Goal: Information Seeking & Learning: Learn about a topic

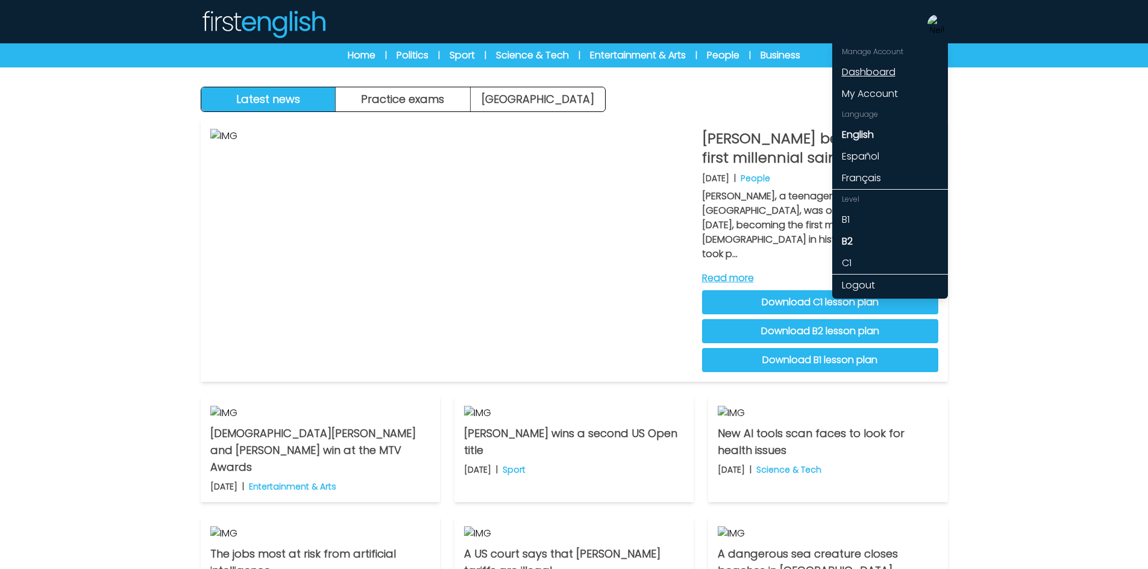
click at [882, 64] on link "Dashboard" at bounding box center [890, 72] width 116 height 22
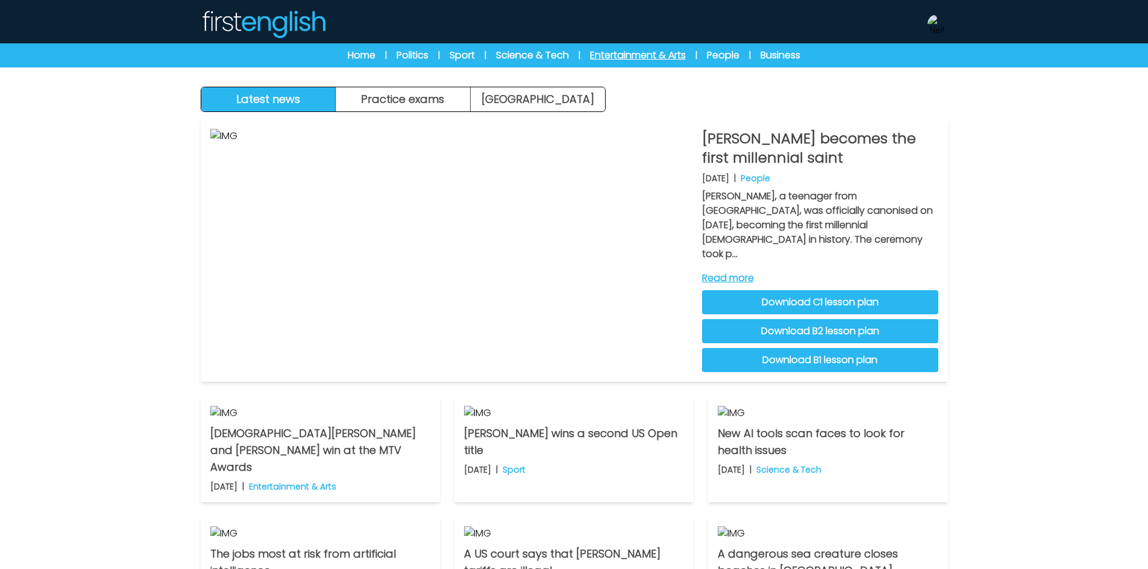
click at [632, 53] on link "Entertainment & Arts" at bounding box center [638, 55] width 96 height 14
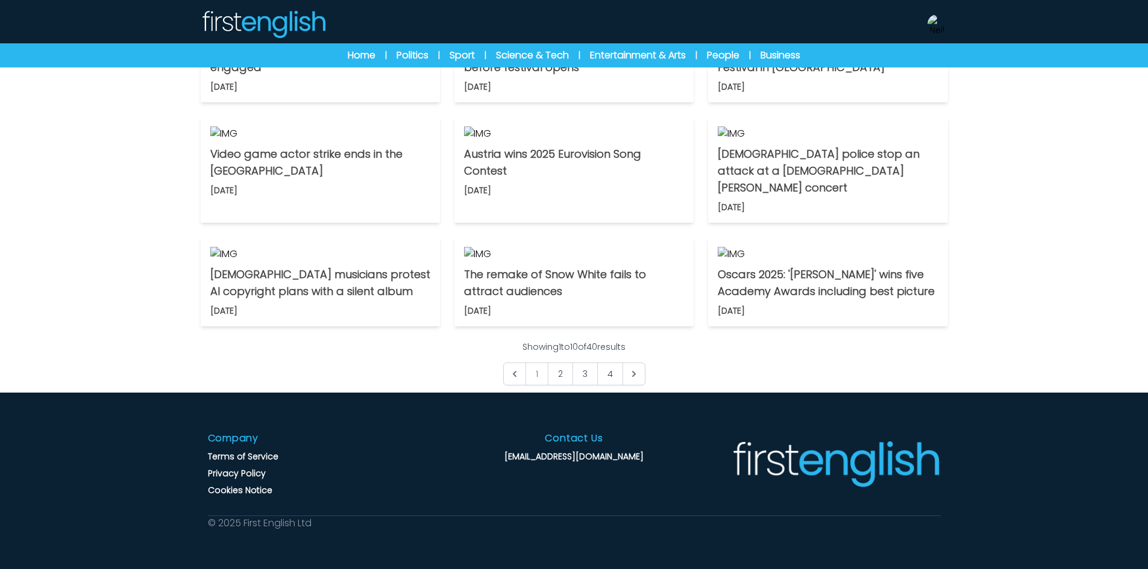
scroll to position [663, 0]
click at [557, 386] on link "2" at bounding box center [560, 374] width 25 height 23
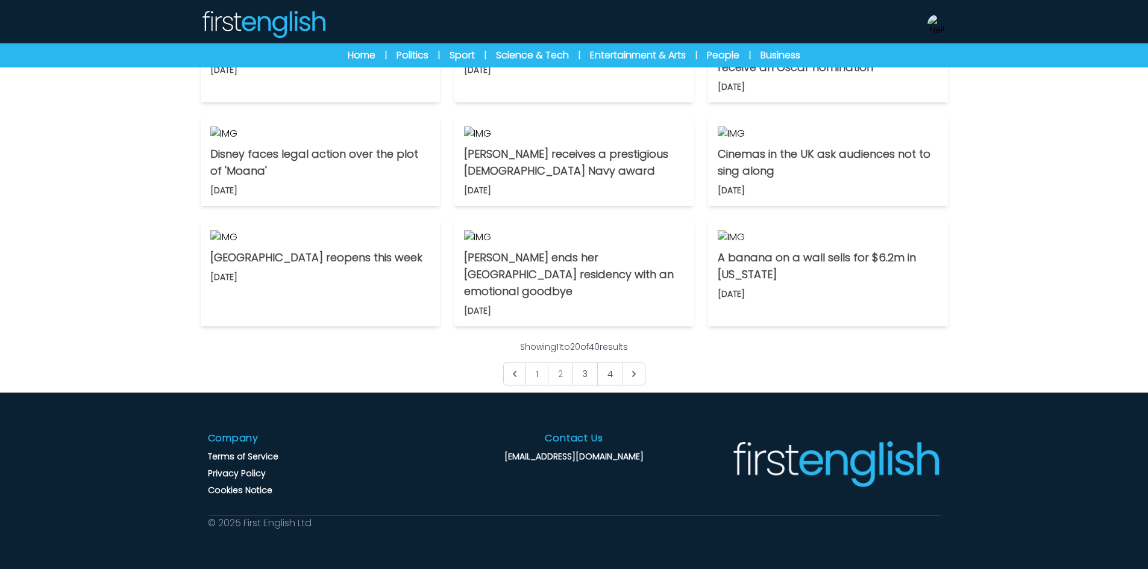
scroll to position [663, 0]
click at [589, 386] on link "3" at bounding box center [584, 374] width 25 height 23
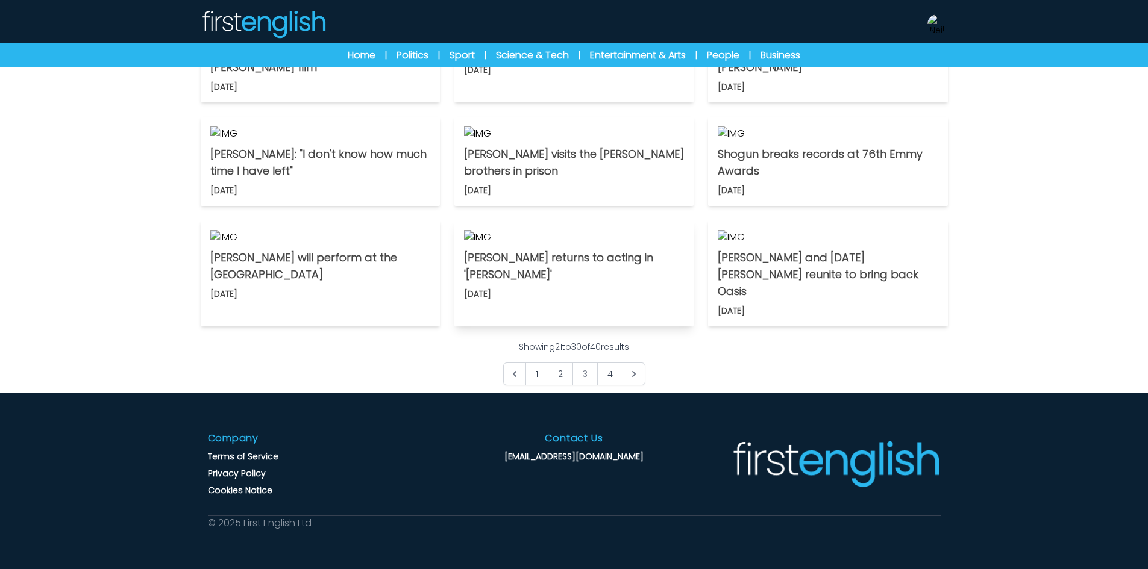
scroll to position [723, 0]
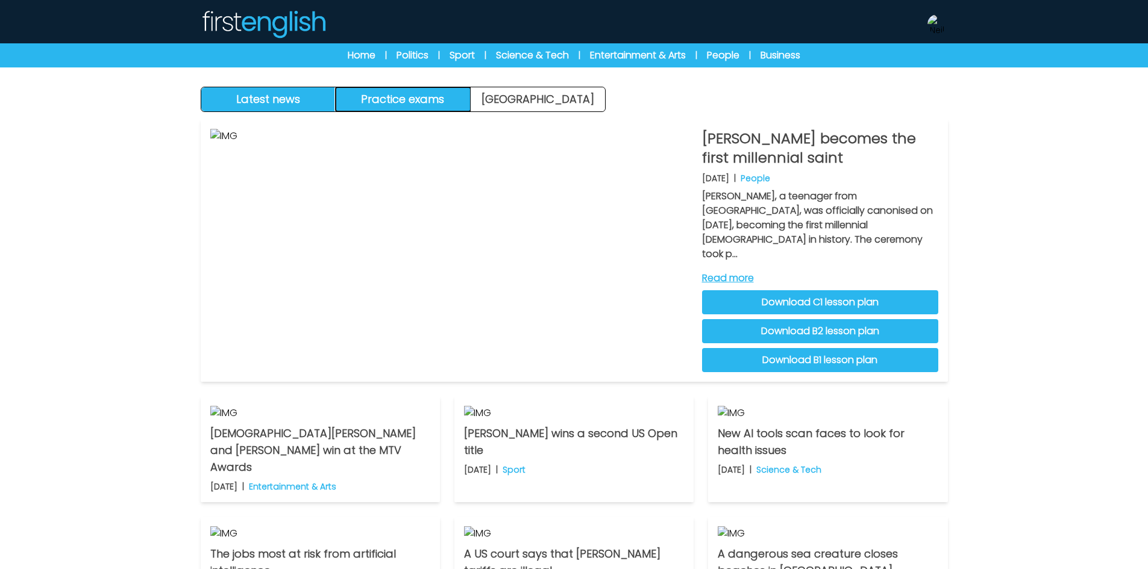
click at [401, 102] on button "Practice exams" at bounding box center [403, 99] width 135 height 24
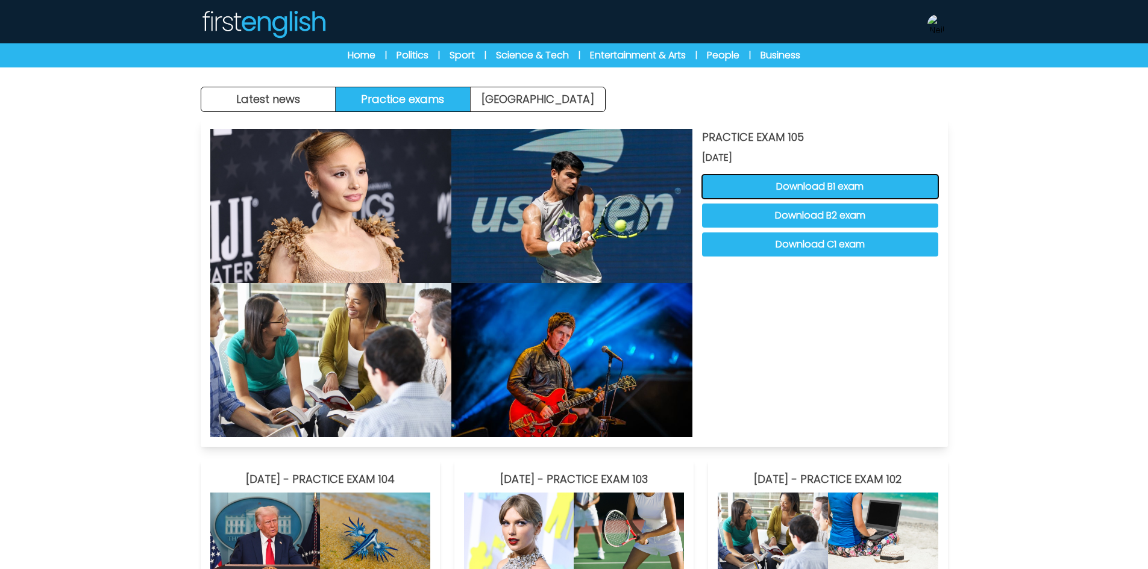
click at [781, 189] on button "Download B1 exam" at bounding box center [820, 187] width 236 height 24
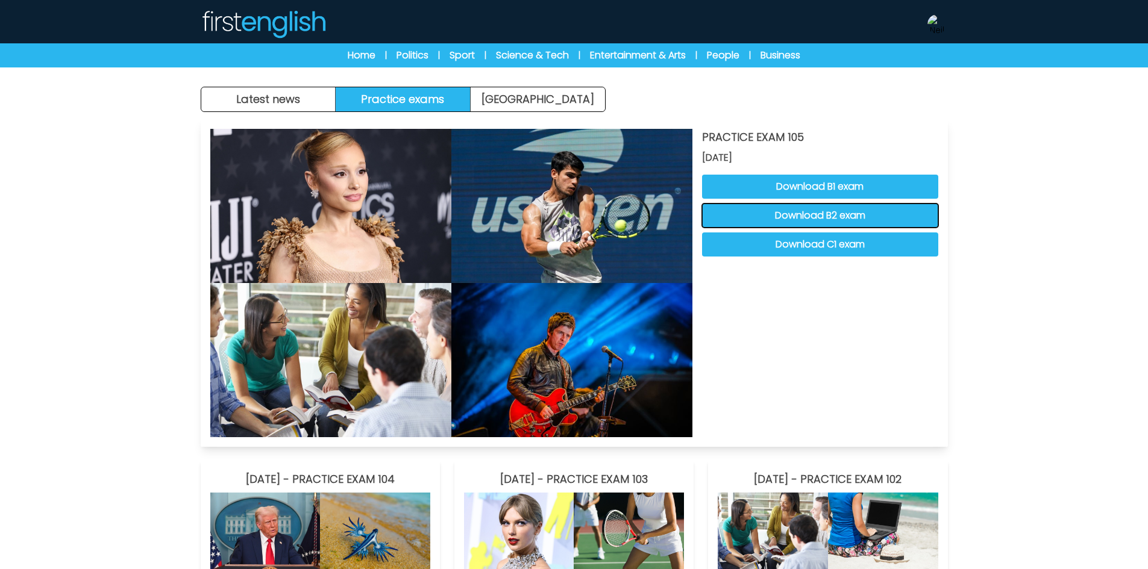
click at [823, 218] on button "Download B2 exam" at bounding box center [820, 216] width 236 height 24
click at [792, 243] on button "Download C1 exam" at bounding box center [820, 245] width 236 height 24
click at [936, 19] on img at bounding box center [936, 23] width 19 height 19
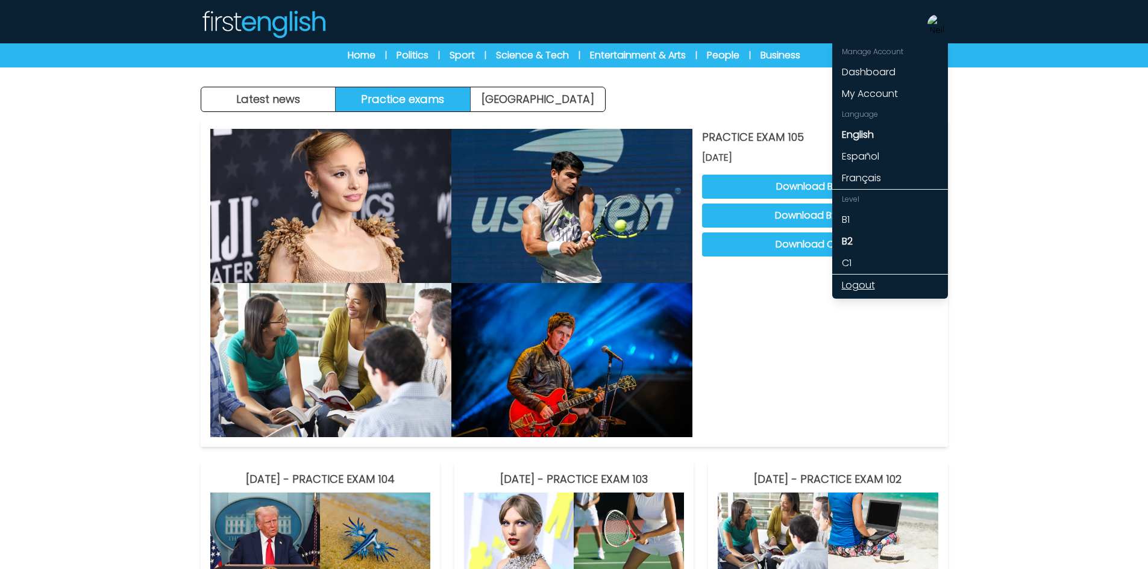
click at [867, 287] on link "Logout" at bounding box center [890, 286] width 116 height 22
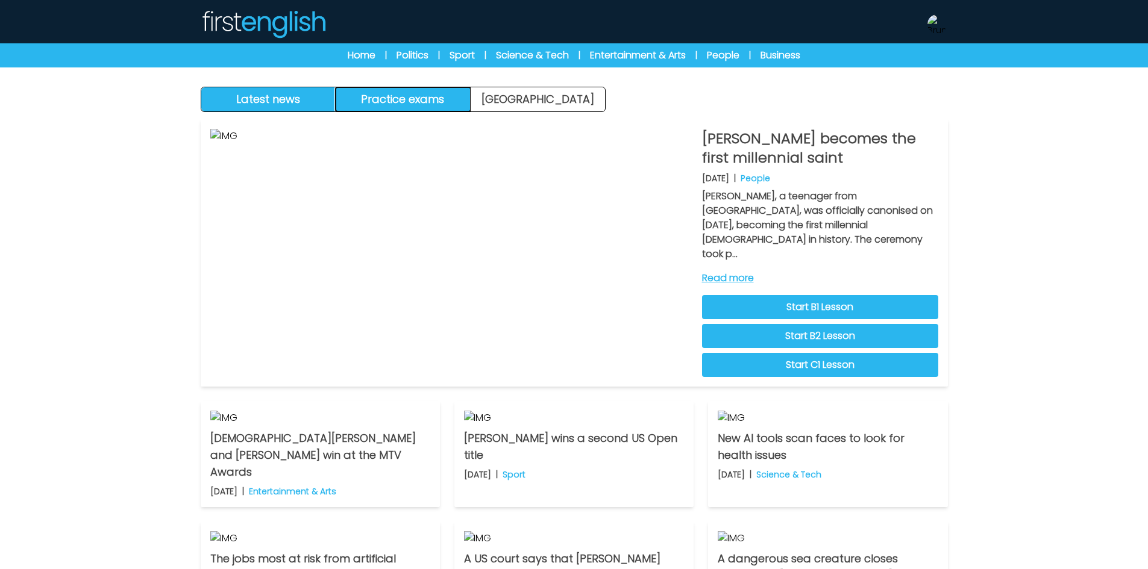
click at [449, 104] on button "Practice exams" at bounding box center [403, 99] width 135 height 24
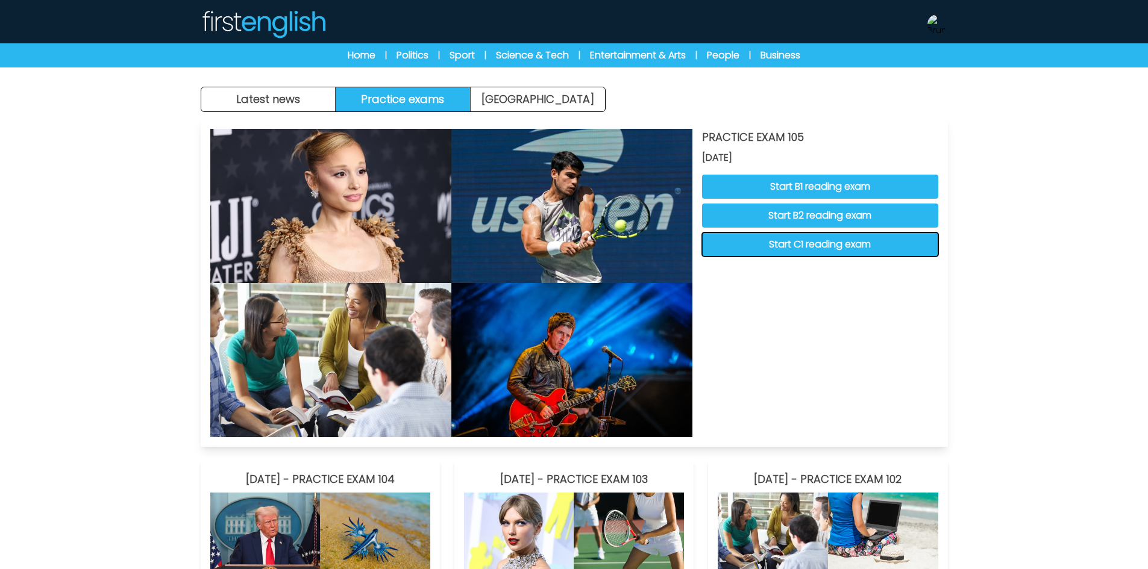
click at [845, 240] on button "Start C1 reading exam" at bounding box center [820, 245] width 236 height 24
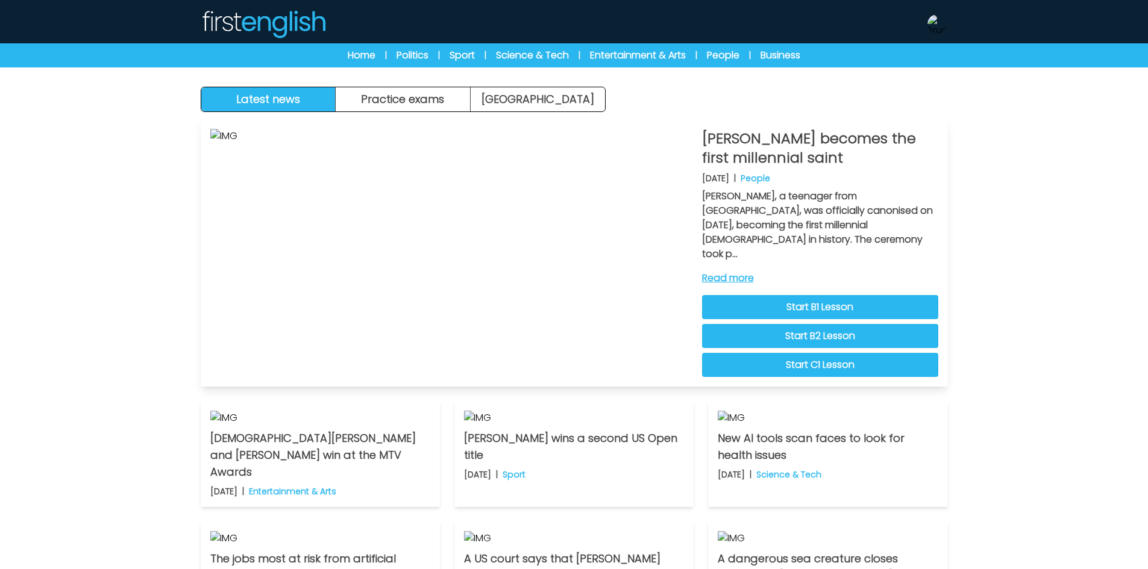
click at [818, 324] on link "Start B2 Lesson" at bounding box center [820, 336] width 236 height 24
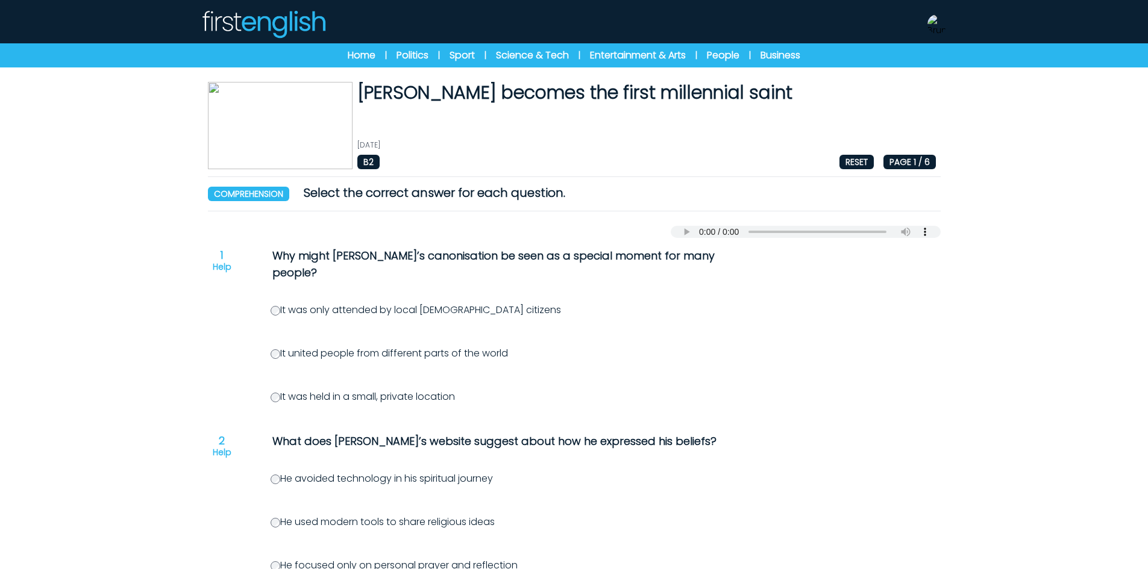
click at [219, 267] on p "Help" at bounding box center [222, 267] width 19 height 12
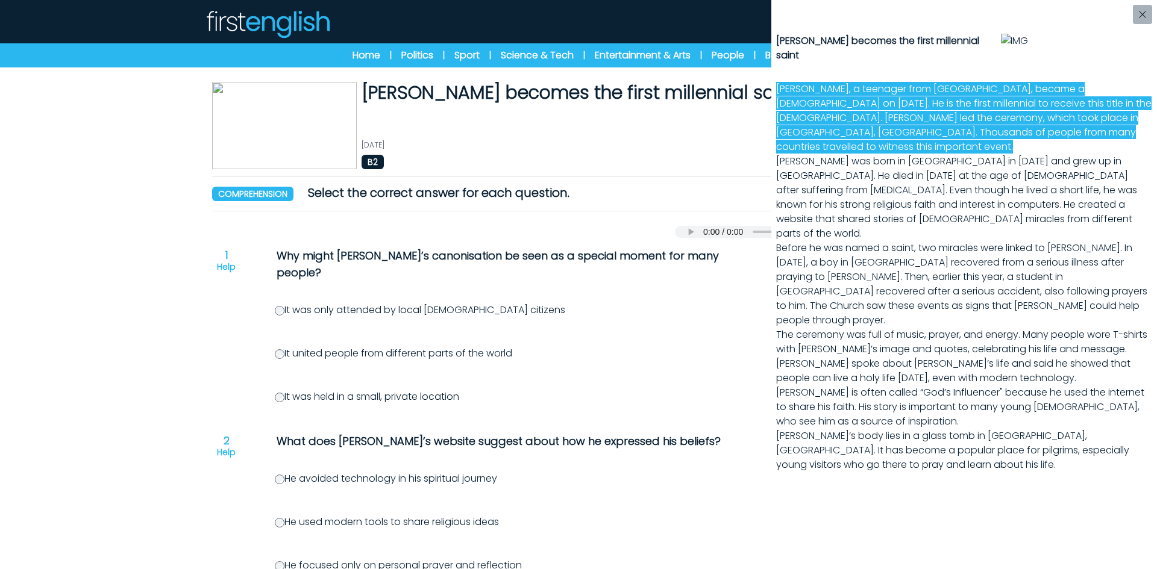
click at [579, 337] on div "Carlo Acutis becomes the first millennial saint Carlo Acutis, a teenager from I…" at bounding box center [578, 284] width 1157 height 569
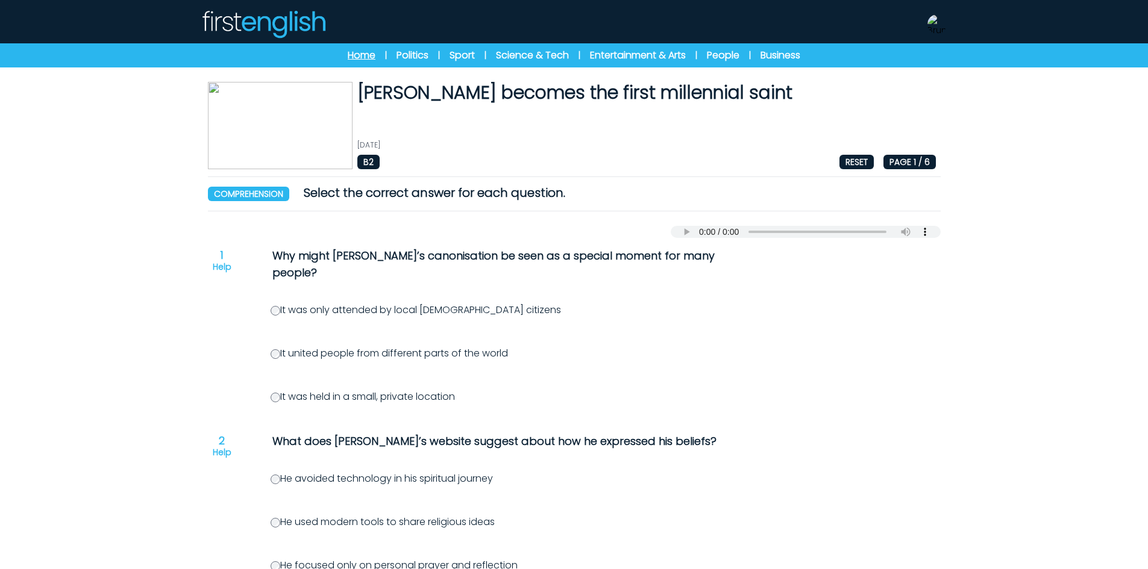
click at [357, 54] on link "Home" at bounding box center [362, 55] width 28 height 14
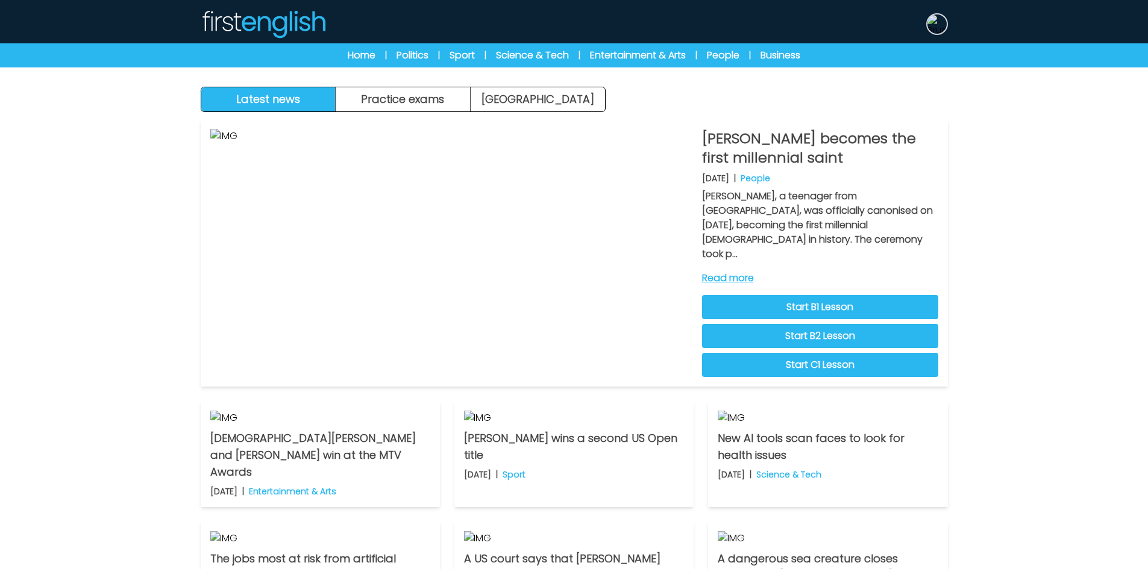
click at [944, 24] on img at bounding box center [936, 23] width 19 height 19
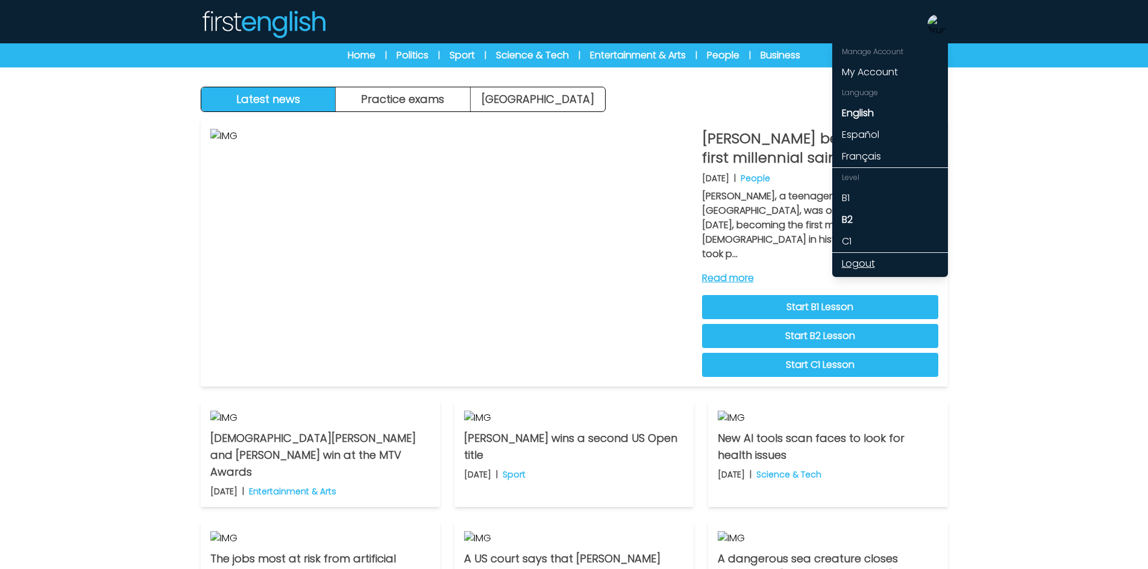
click at [861, 261] on link "Logout" at bounding box center [890, 264] width 116 height 22
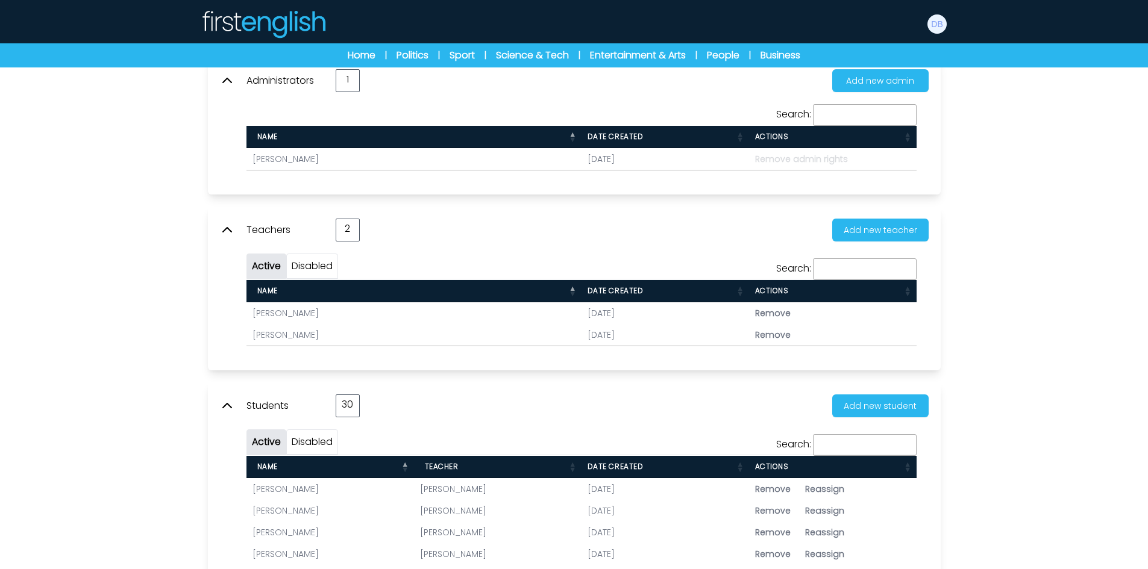
scroll to position [301, 0]
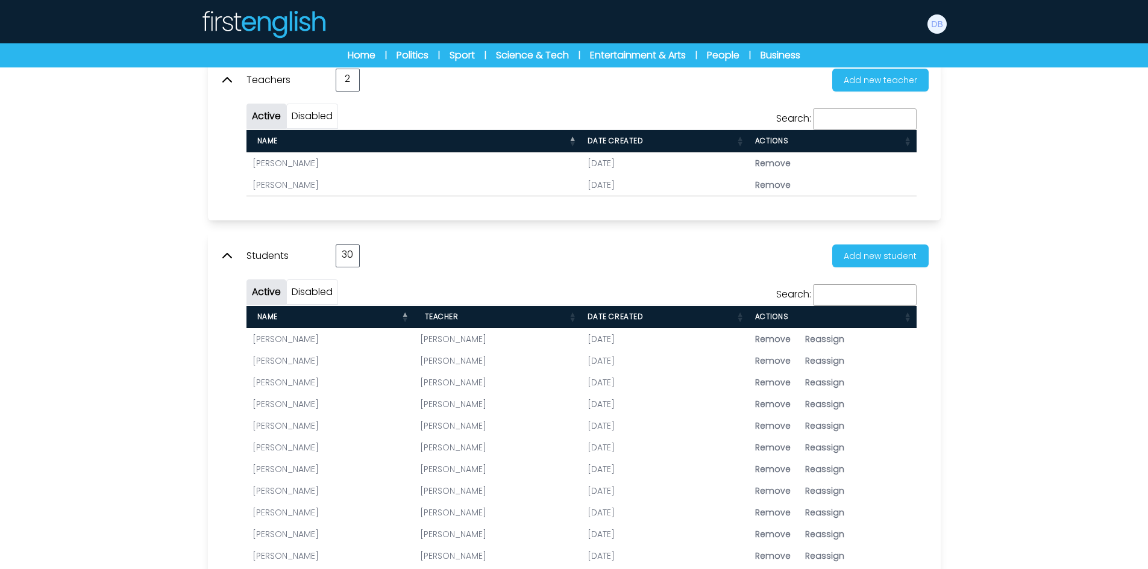
click at [305, 340] on link "Alejandro García" at bounding box center [286, 339] width 66 height 12
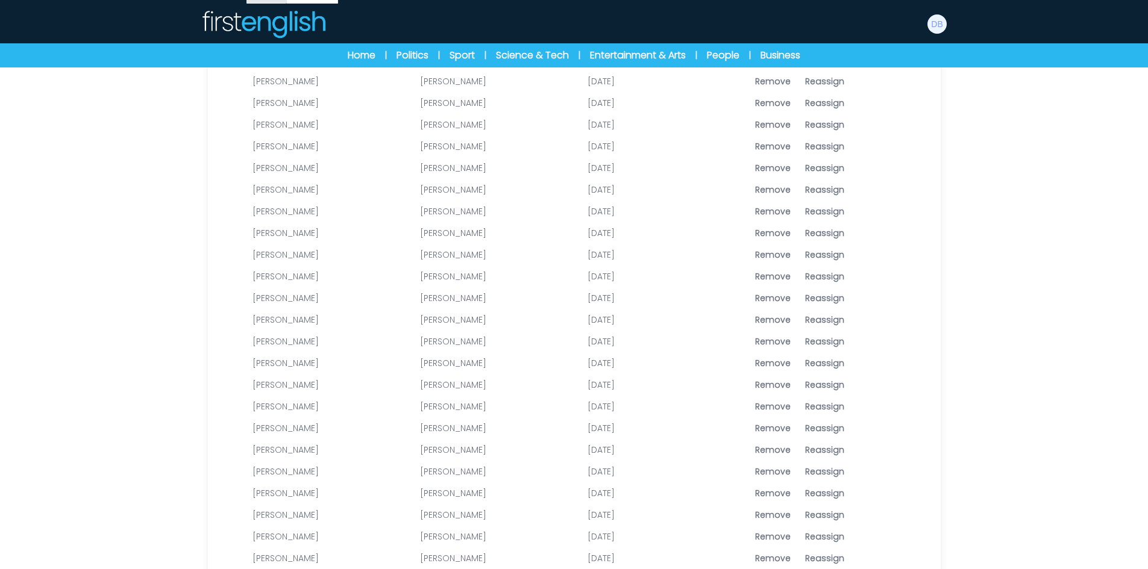
scroll to position [663, 0]
click at [319, 412] on link "[PERSON_NAME]" at bounding box center [286, 412] width 66 height 12
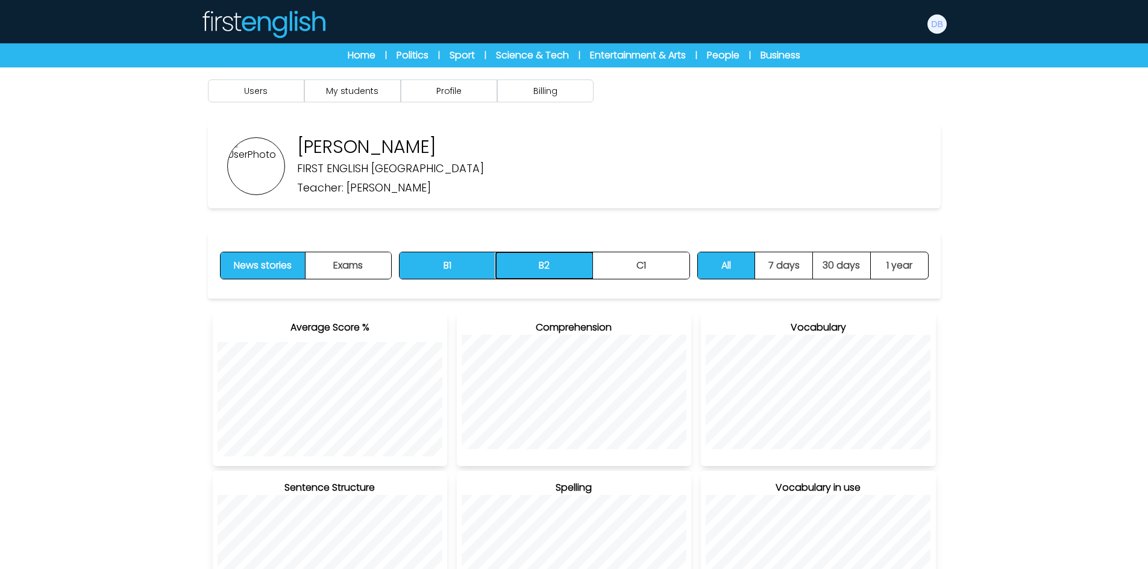
click at [577, 268] on button "B2" at bounding box center [544, 266] width 97 height 27
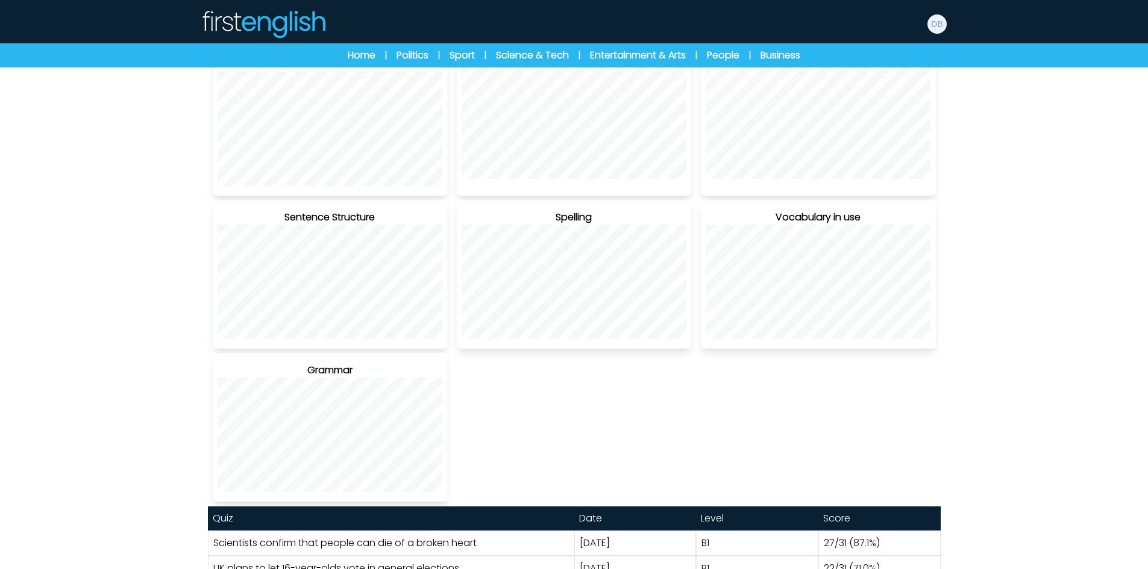
scroll to position [134, 0]
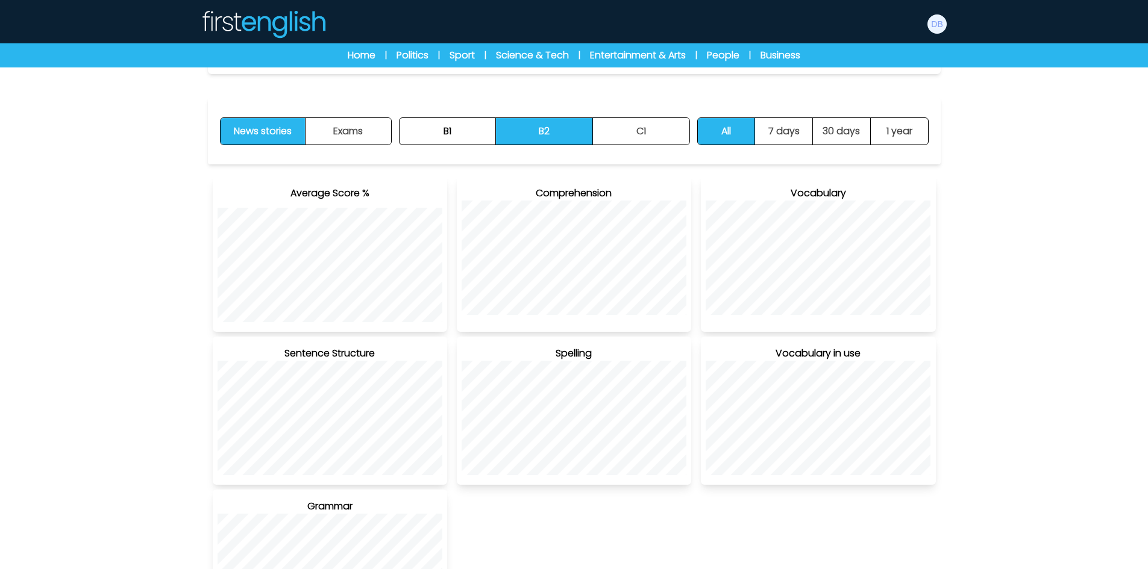
click at [468, 148] on div "News stories Exams B1 B2 C1 B1 B2 C1" at bounding box center [574, 131] width 733 height 66
click at [469, 139] on button "B1" at bounding box center [448, 131] width 97 height 27
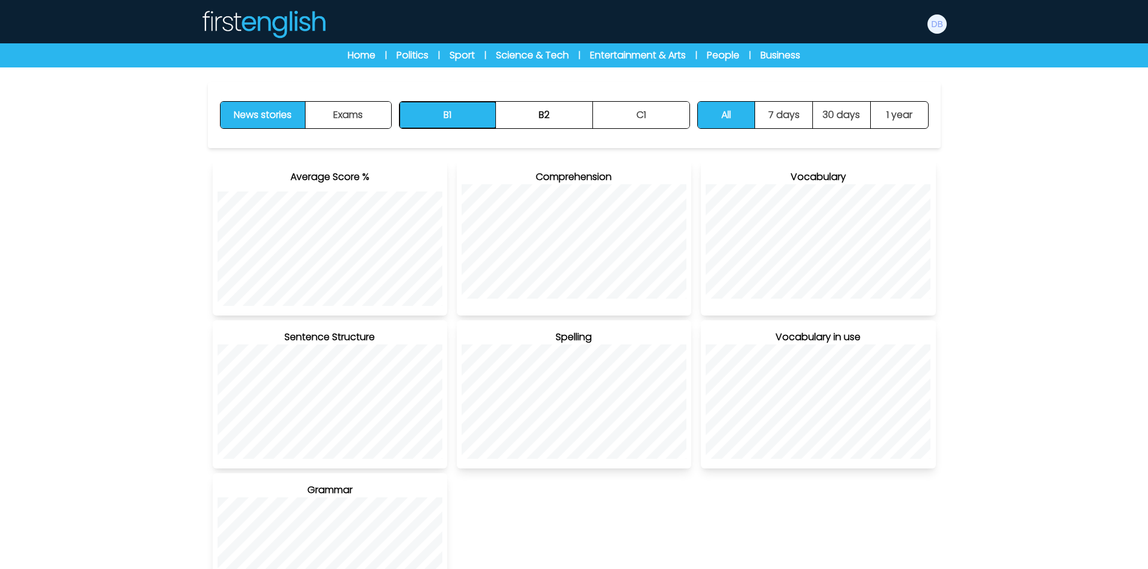
scroll to position [0, 0]
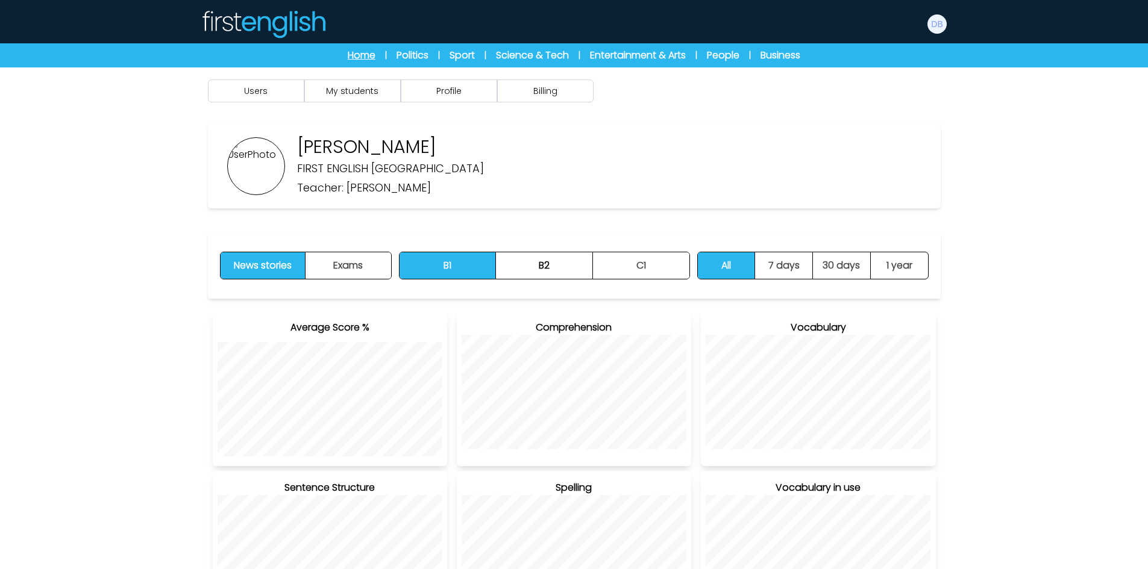
click at [348, 55] on link "Home" at bounding box center [362, 55] width 28 height 14
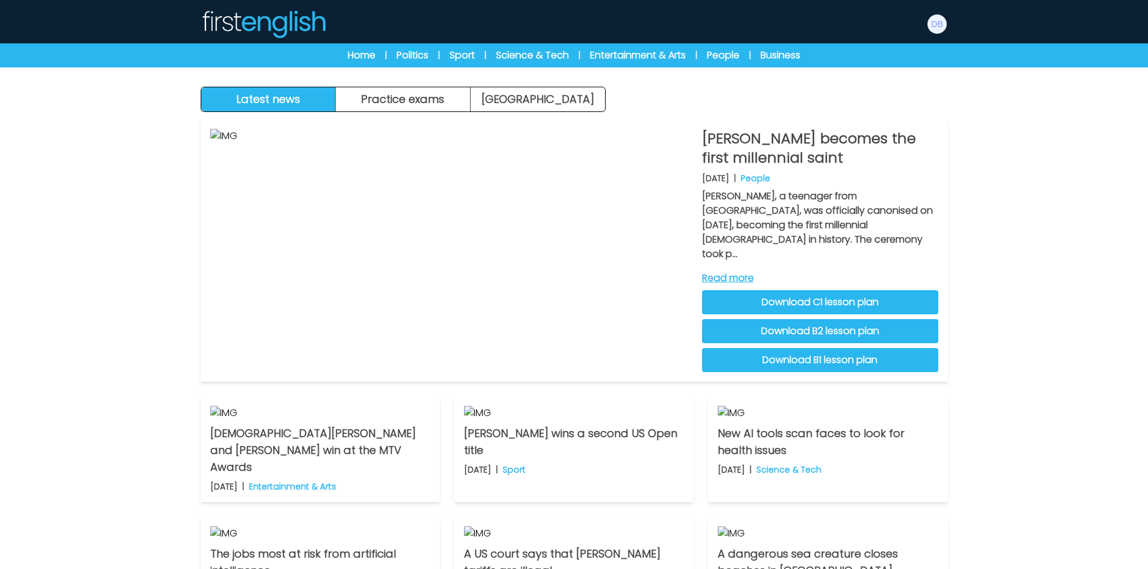
click at [989, 445] on div "Latest news Practice exams [GEOGRAPHIC_DATA] Latest news [GEOGRAPHIC_DATA] Prac…" at bounding box center [574, 388] width 1148 height 776
click at [938, 20] on img at bounding box center [936, 23] width 19 height 19
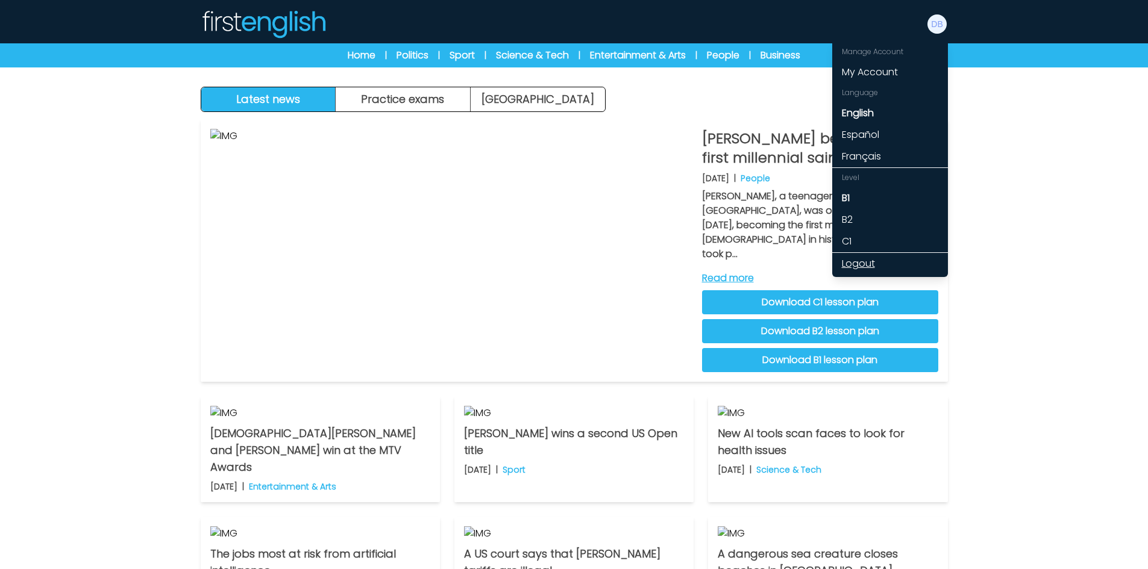
click at [856, 259] on link "Logout" at bounding box center [890, 264] width 116 height 22
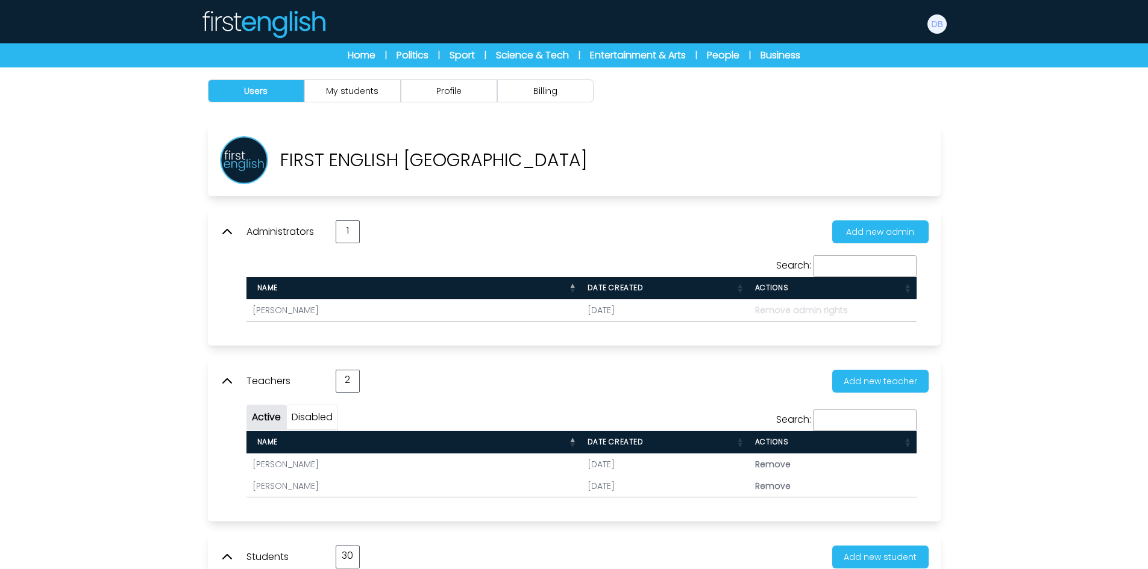
click at [228, 230] on icon at bounding box center [227, 232] width 14 height 14
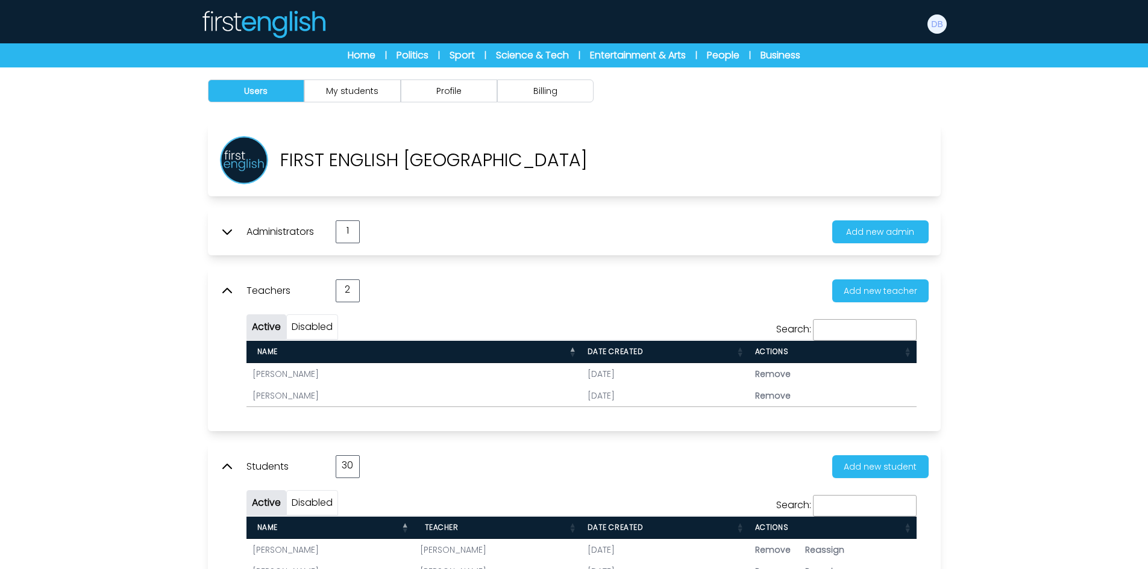
click at [229, 290] on icon at bounding box center [227, 291] width 14 height 14
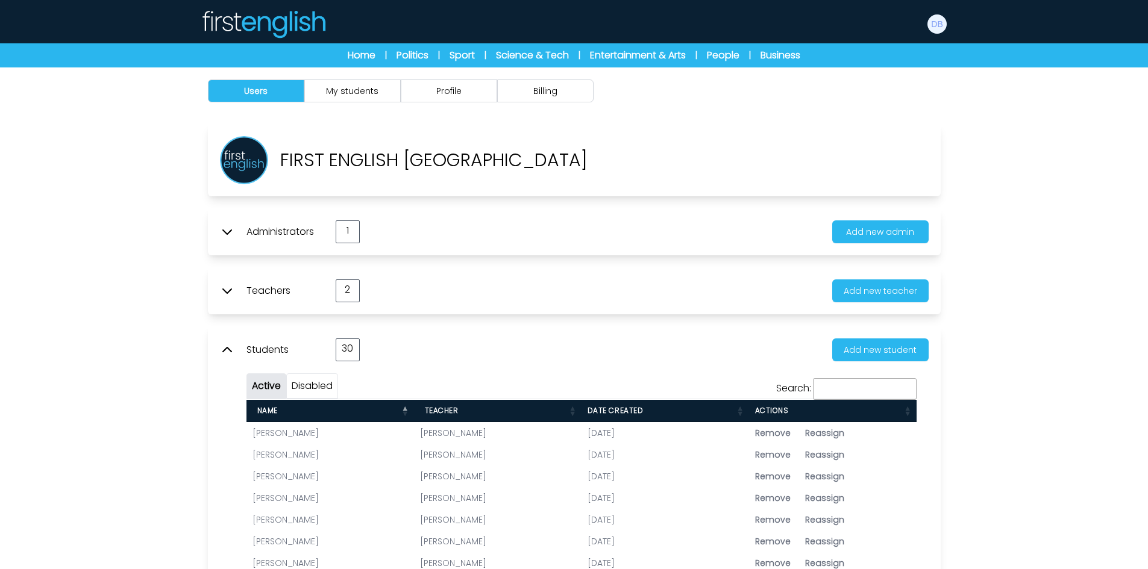
click at [233, 347] on icon at bounding box center [227, 350] width 14 height 14
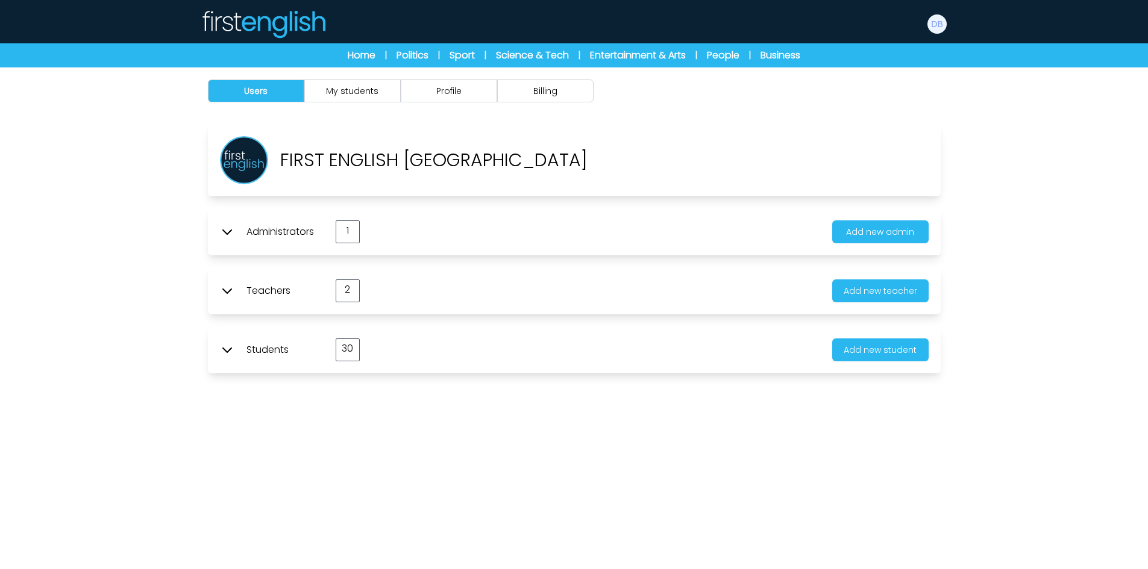
click at [228, 349] on icon at bounding box center [227, 350] width 14 height 14
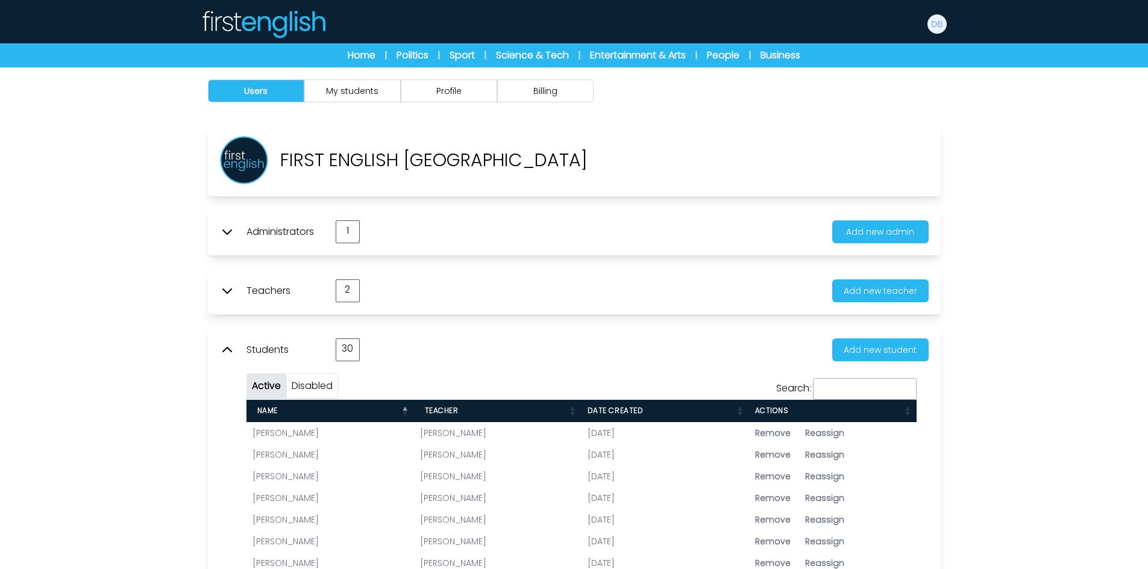
click at [267, 16] on img at bounding box center [263, 24] width 125 height 29
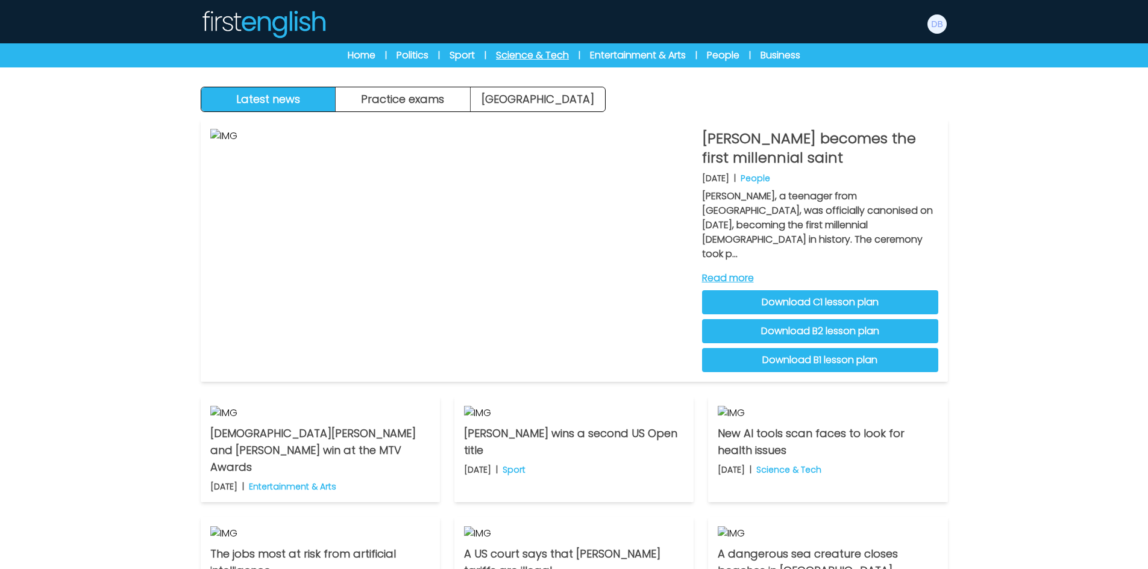
click at [562, 58] on link "Science & Tech" at bounding box center [532, 55] width 73 height 14
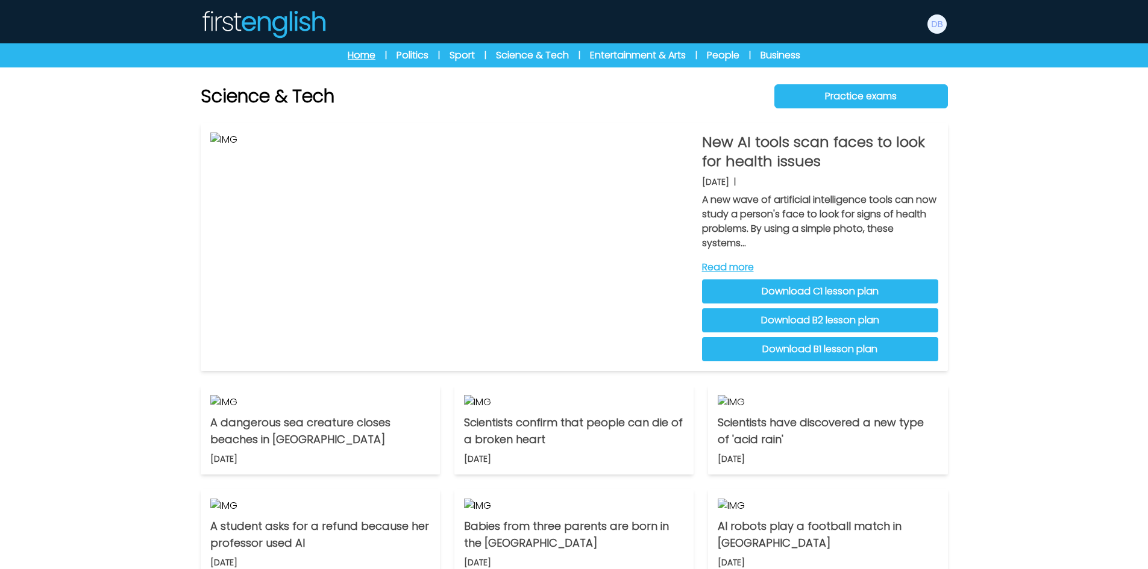
click at [360, 59] on link "Home" at bounding box center [362, 55] width 28 height 14
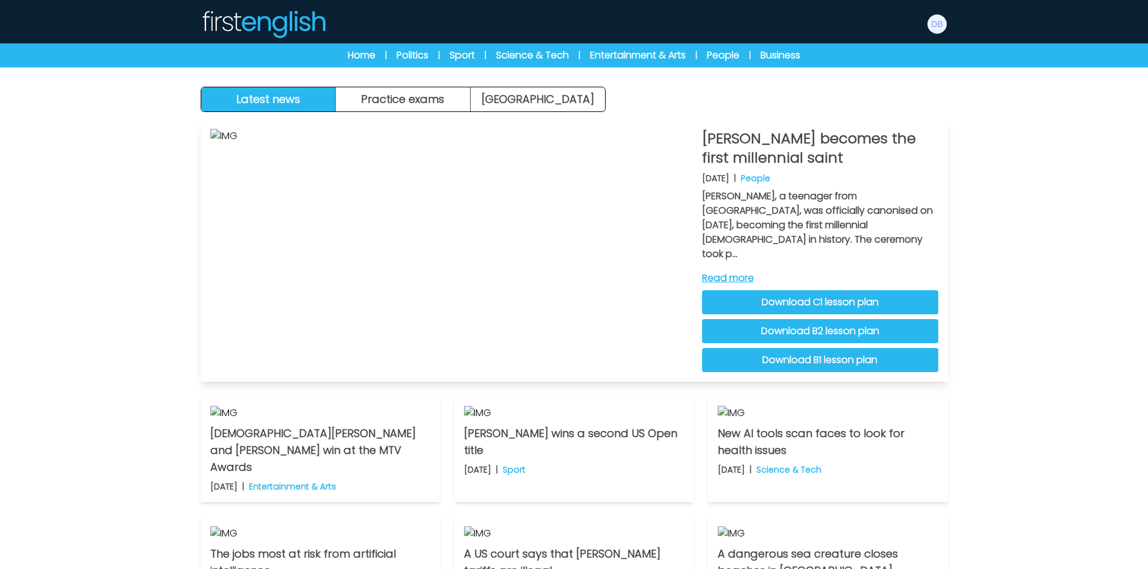
click at [747, 271] on link "Read more" at bounding box center [820, 278] width 236 height 14
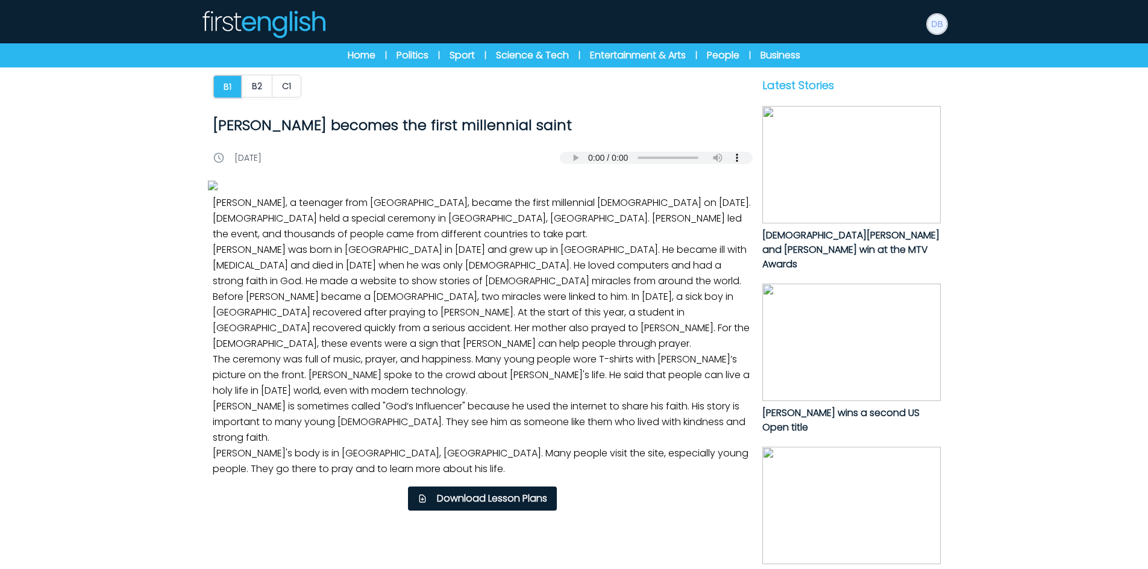
click at [939, 27] on img at bounding box center [936, 23] width 19 height 19
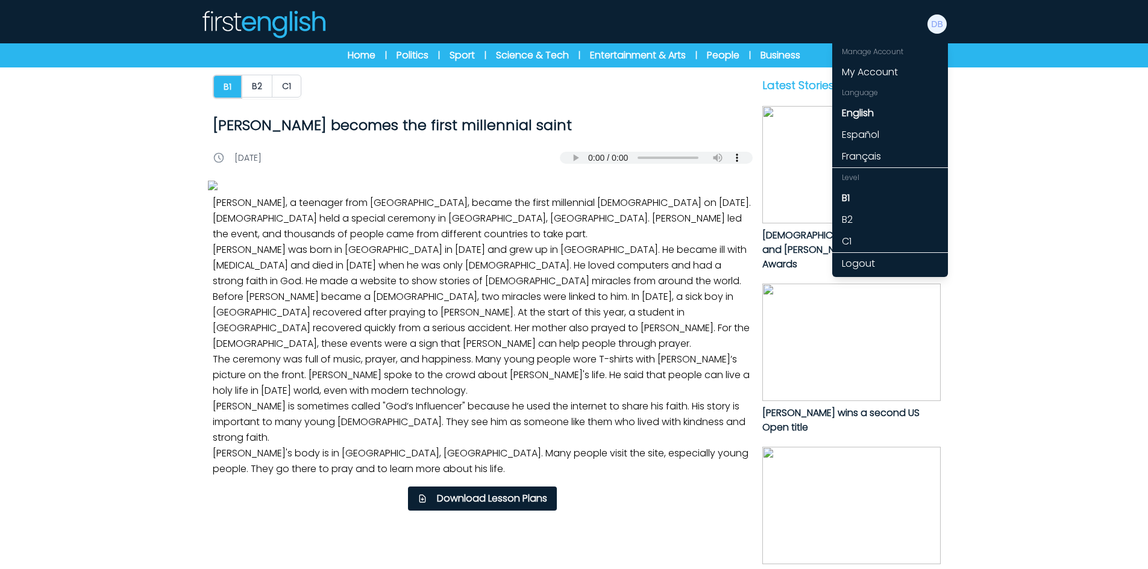
click at [953, 26] on div "Manage Account My Account Language English Español [DEMOGRAPHIC_DATA] B1 B2" at bounding box center [574, 24] width 771 height 39
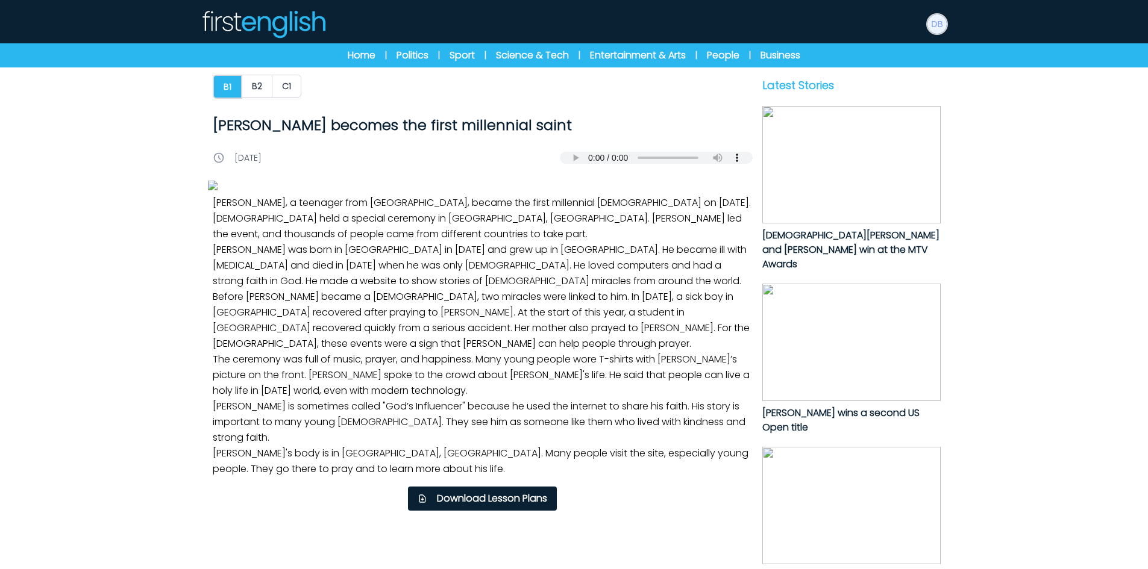
click at [937, 28] on img at bounding box center [936, 23] width 19 height 19
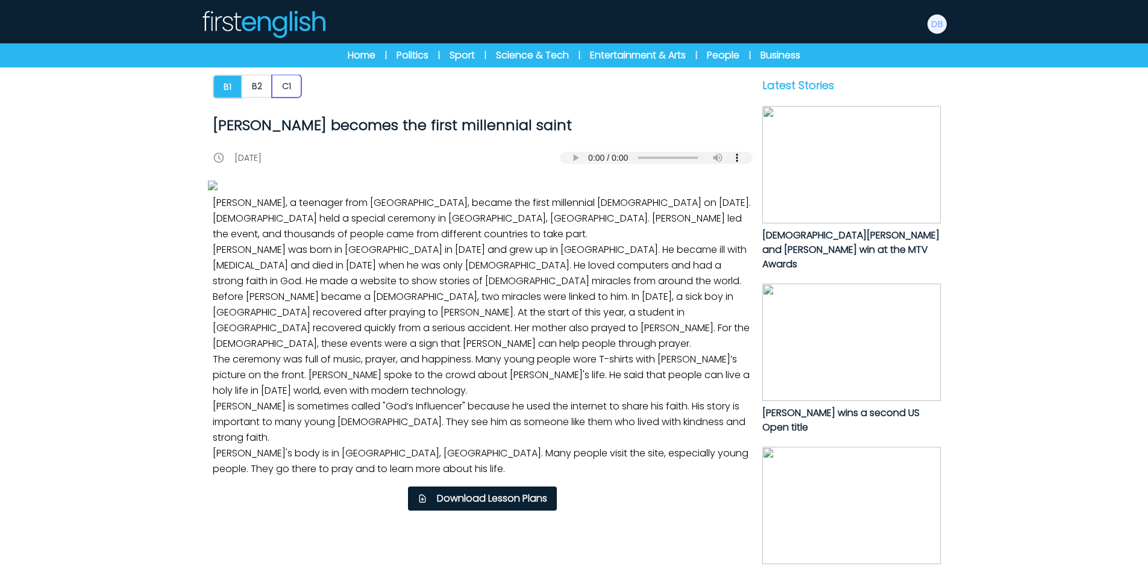
click at [283, 93] on button "C1" at bounding box center [287, 86] width 30 height 23
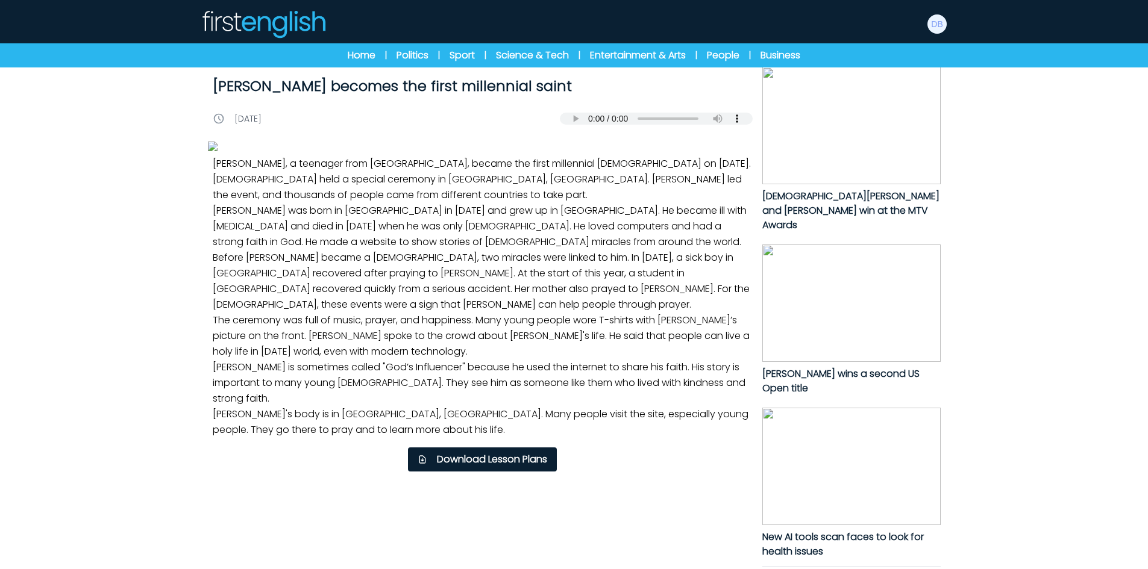
scroll to position [60, 0]
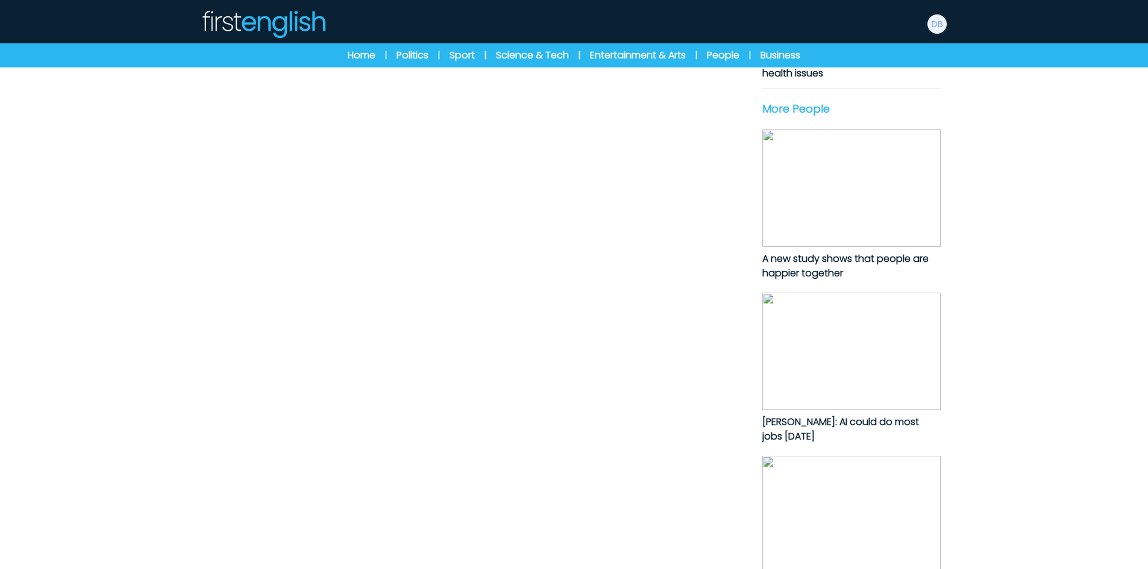
scroll to position [603, 0]
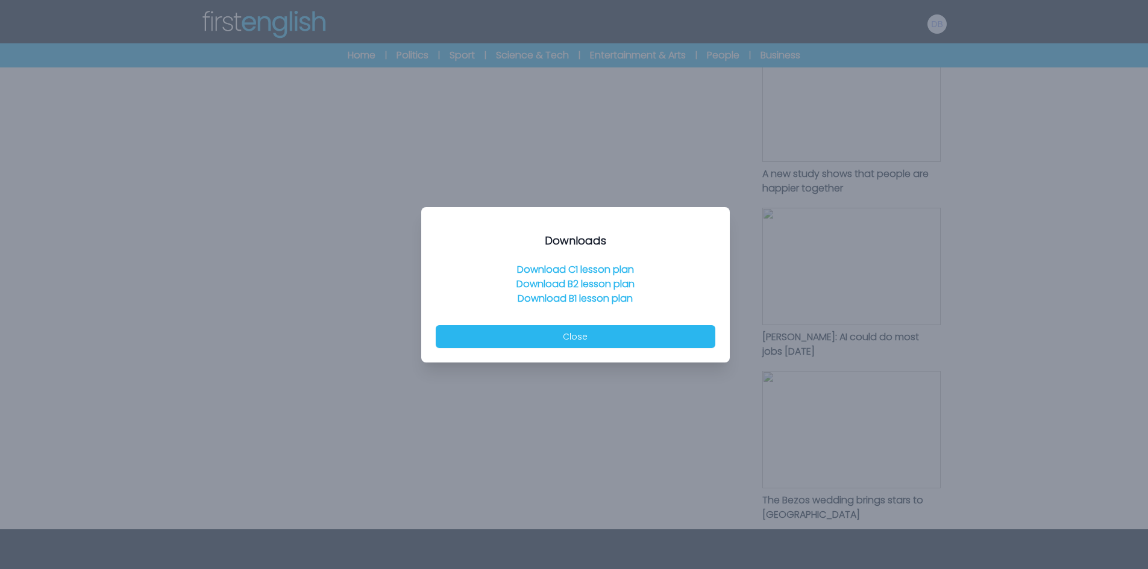
click at [589, 283] on link "Download B2 lesson plan" at bounding box center [575, 284] width 118 height 14
drag, startPoint x: 1080, startPoint y: 0, endPoint x: 1014, endPoint y: 410, distance: 415.7
click at [1014, 419] on div at bounding box center [574, 284] width 1148 height 569
click at [660, 342] on button "Close" at bounding box center [576, 336] width 280 height 23
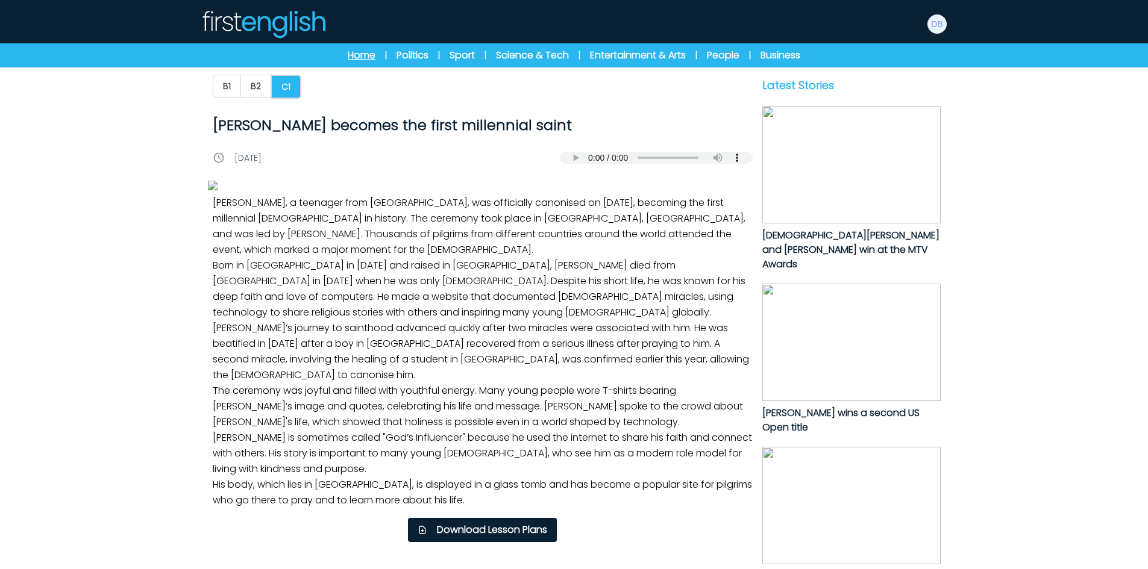
click at [366, 60] on link "Home" at bounding box center [362, 55] width 28 height 14
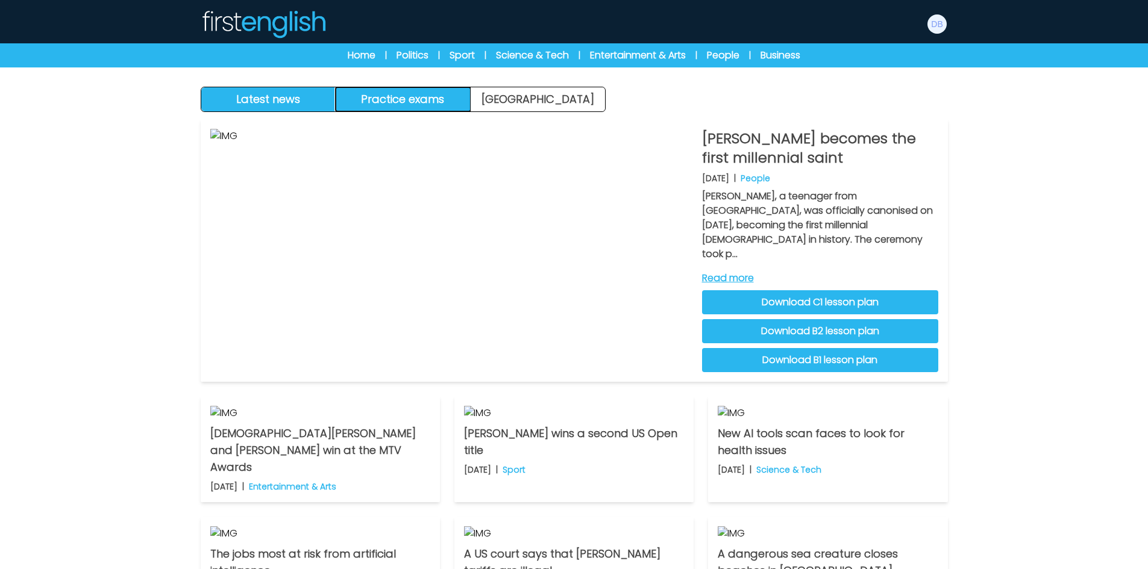
click at [410, 102] on button "Practice exams" at bounding box center [403, 99] width 135 height 24
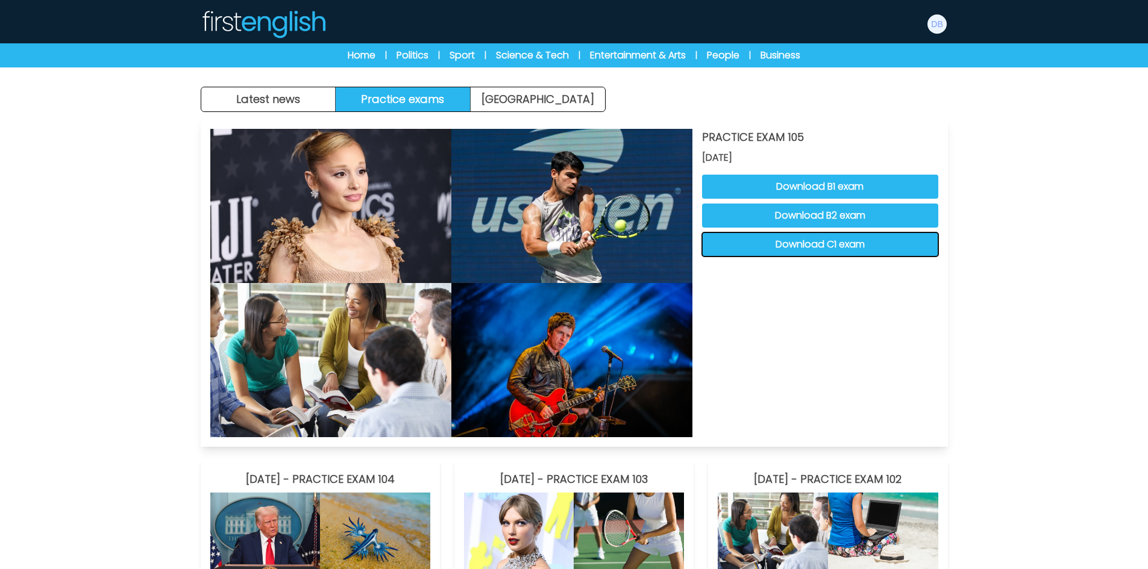
click at [827, 247] on button "Download C1 exam" at bounding box center [820, 245] width 236 height 24
click at [867, 244] on button "Download C1 exam" at bounding box center [820, 245] width 236 height 24
drag, startPoint x: 704, startPoint y: 137, endPoint x: 823, endPoint y: 156, distance: 119.7
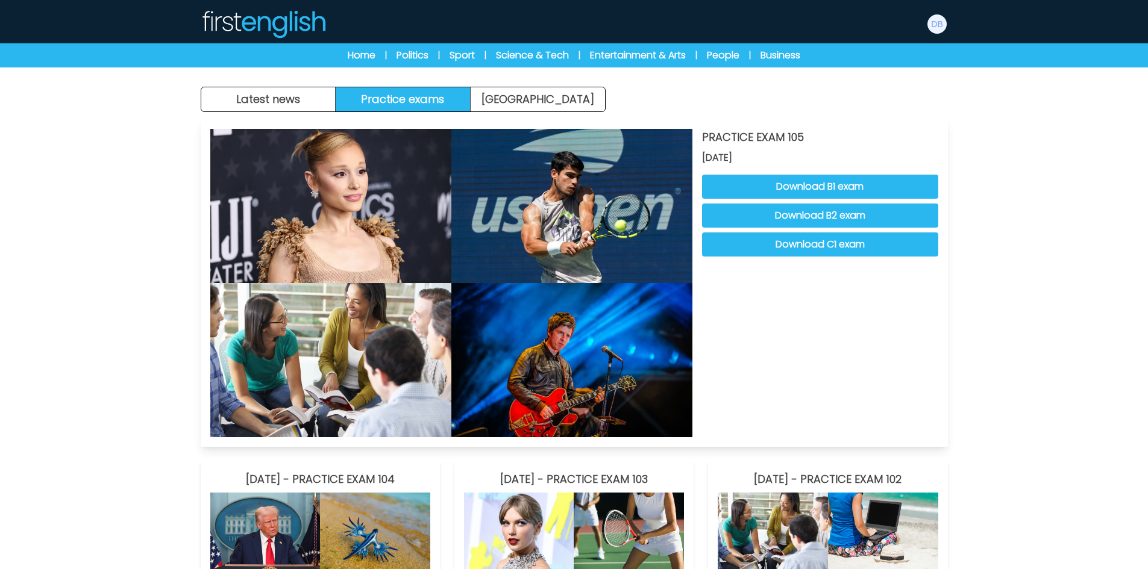
click at [823, 156] on div "PRACTICE EXAM 105 08 September 2025 Download B1 exam Download B2 exam Download …" at bounding box center [820, 283] width 236 height 309
click at [935, 27] on img at bounding box center [936, 23] width 19 height 19
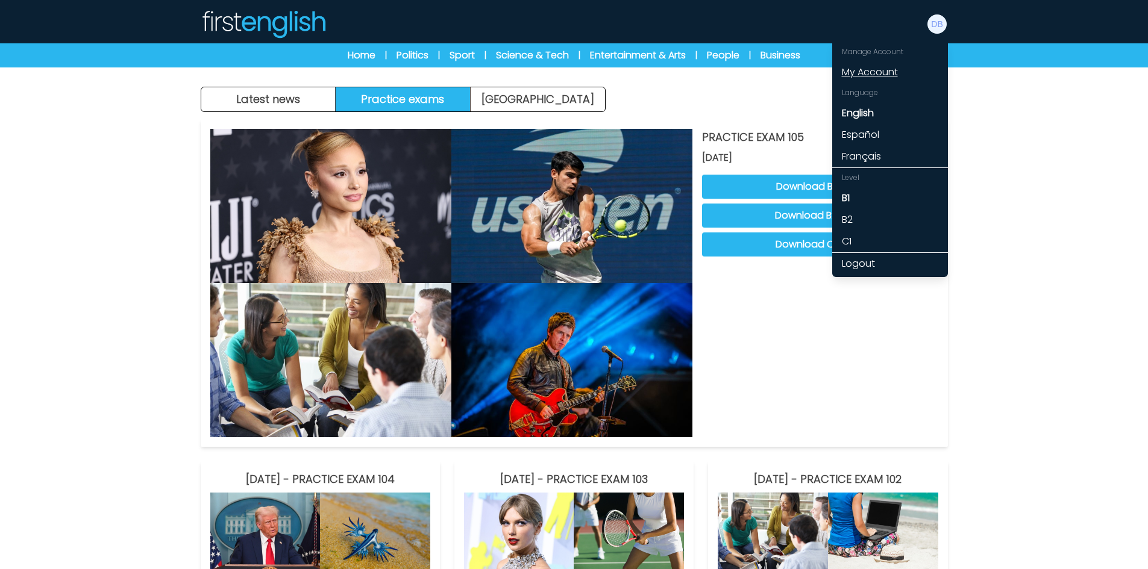
click at [878, 74] on link "My Account" at bounding box center [890, 72] width 116 height 22
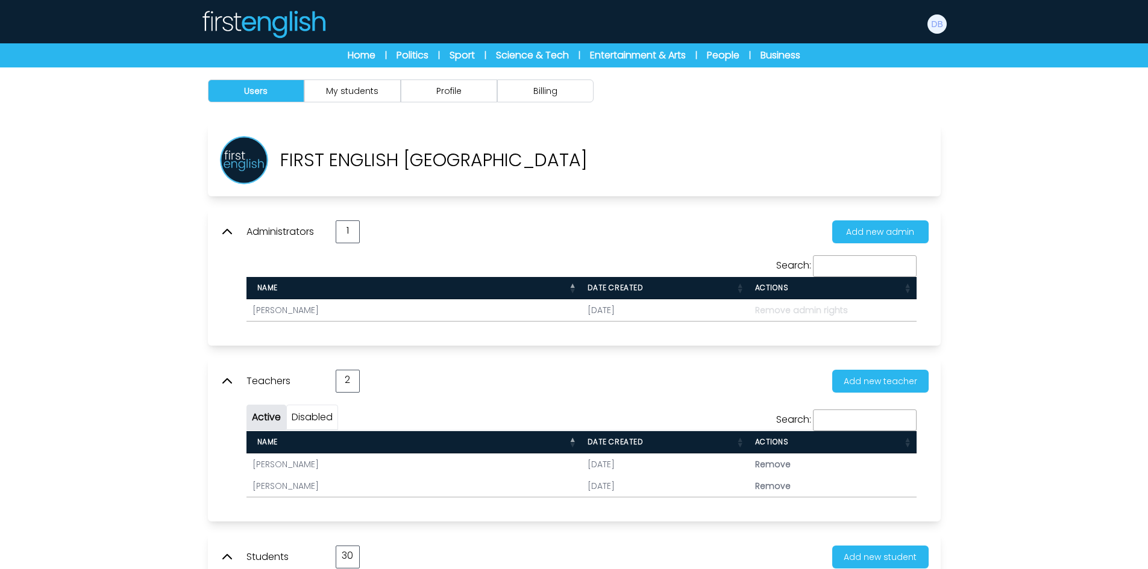
click at [231, 232] on icon at bounding box center [227, 232] width 14 height 14
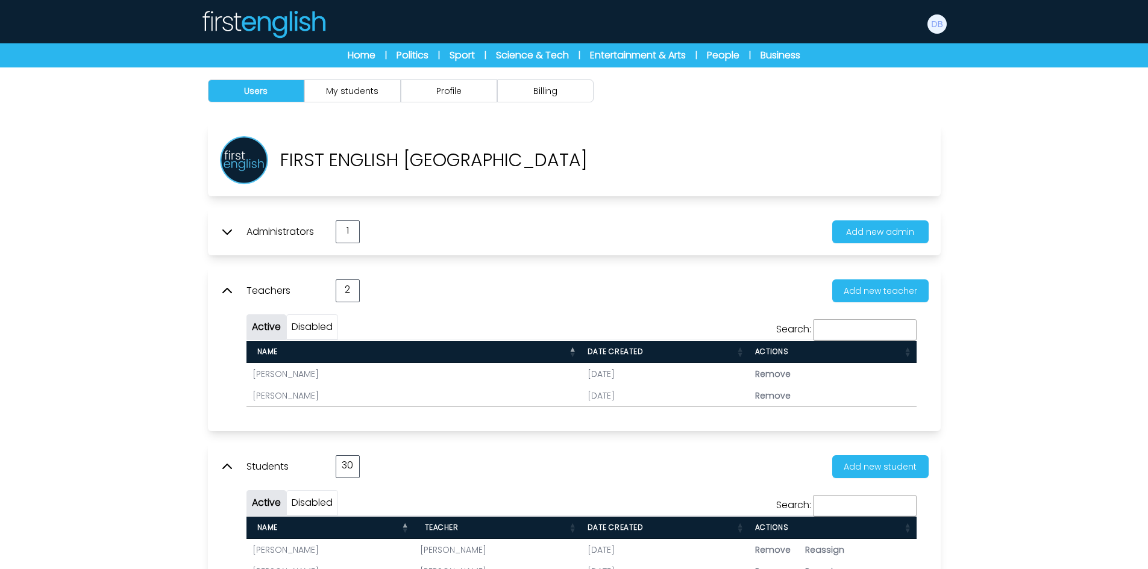
click at [231, 287] on icon at bounding box center [227, 291] width 14 height 14
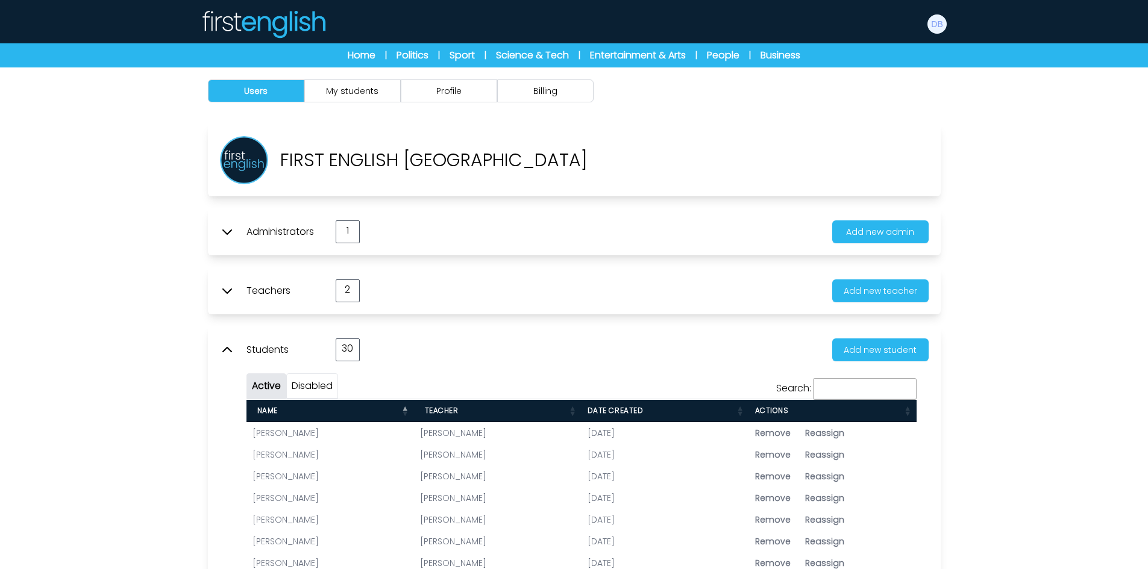
click at [226, 346] on icon at bounding box center [227, 350] width 14 height 14
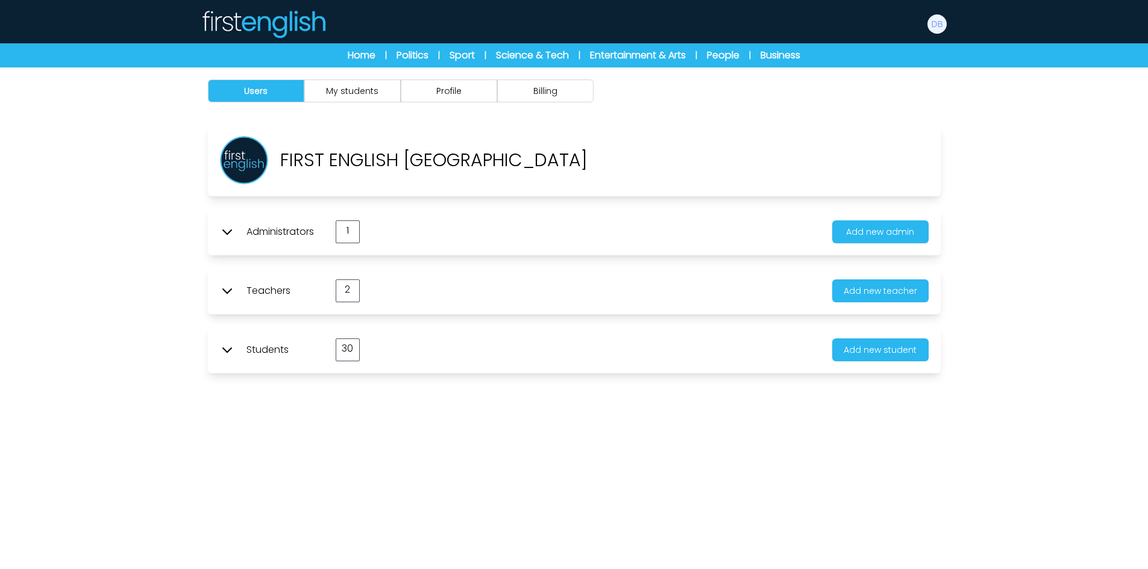
drag, startPoint x: 351, startPoint y: 231, endPoint x: 355, endPoint y: 245, distance: 14.5
click at [358, 234] on div "Administrators 1" at bounding box center [290, 232] width 140 height 23
drag, startPoint x: 357, startPoint y: 288, endPoint x: 354, endPoint y: 310, distance: 22.5
click at [359, 289] on div "Teachers 2 Add new teacher" at bounding box center [574, 291] width 709 height 23
drag, startPoint x: 348, startPoint y: 351, endPoint x: 374, endPoint y: 345, distance: 25.9
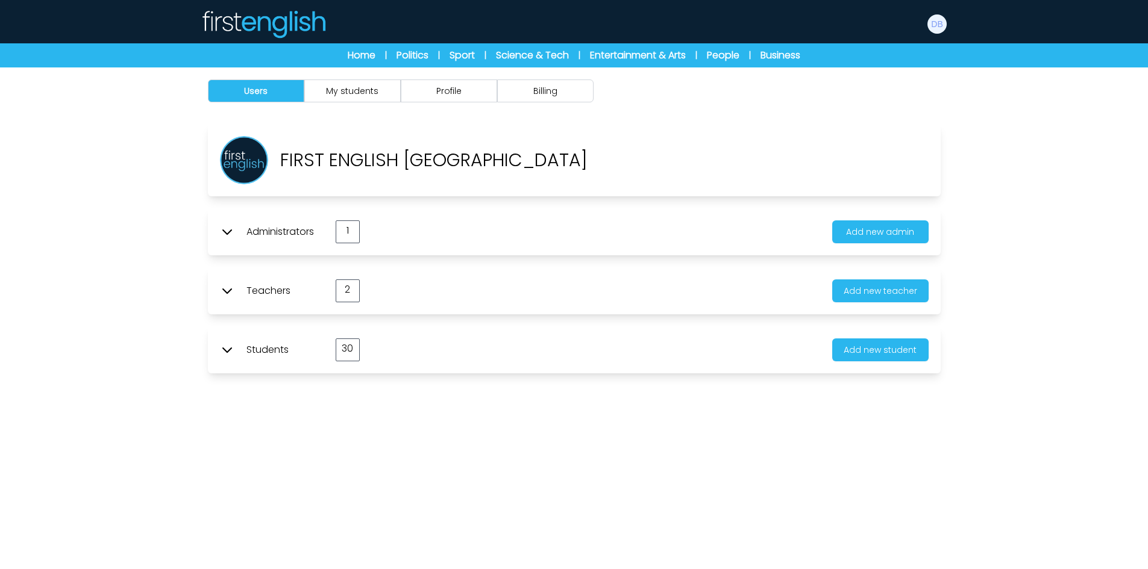
click at [362, 352] on div "Students 30 Add new student" at bounding box center [574, 350] width 709 height 23
click at [187, 296] on div "Users My students Profile Billing" at bounding box center [574, 351] width 1148 height 569
click at [224, 351] on icon at bounding box center [227, 350] width 14 height 14
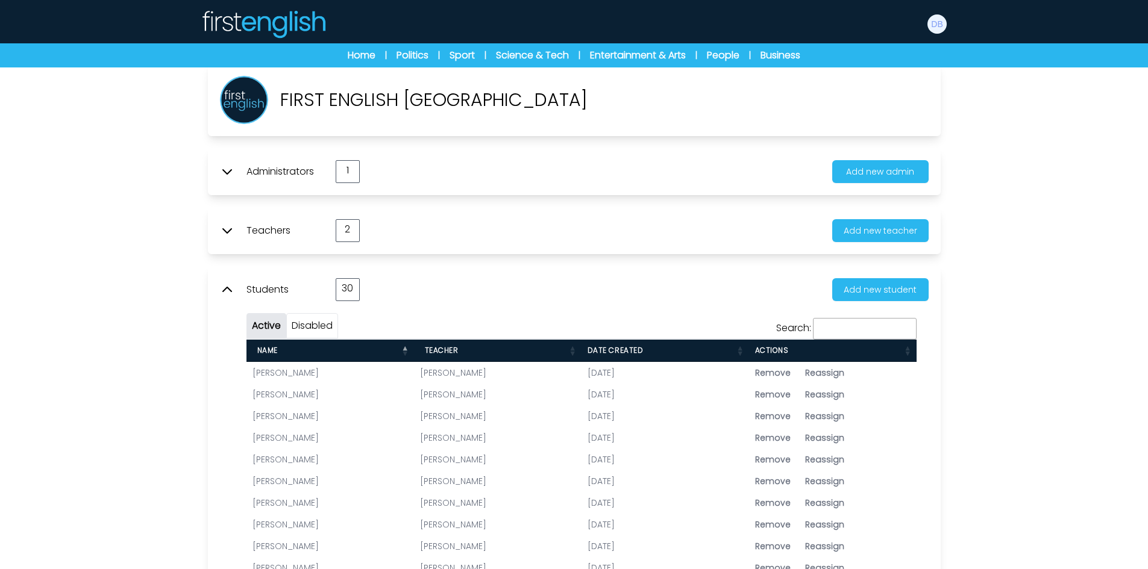
scroll to position [121, 0]
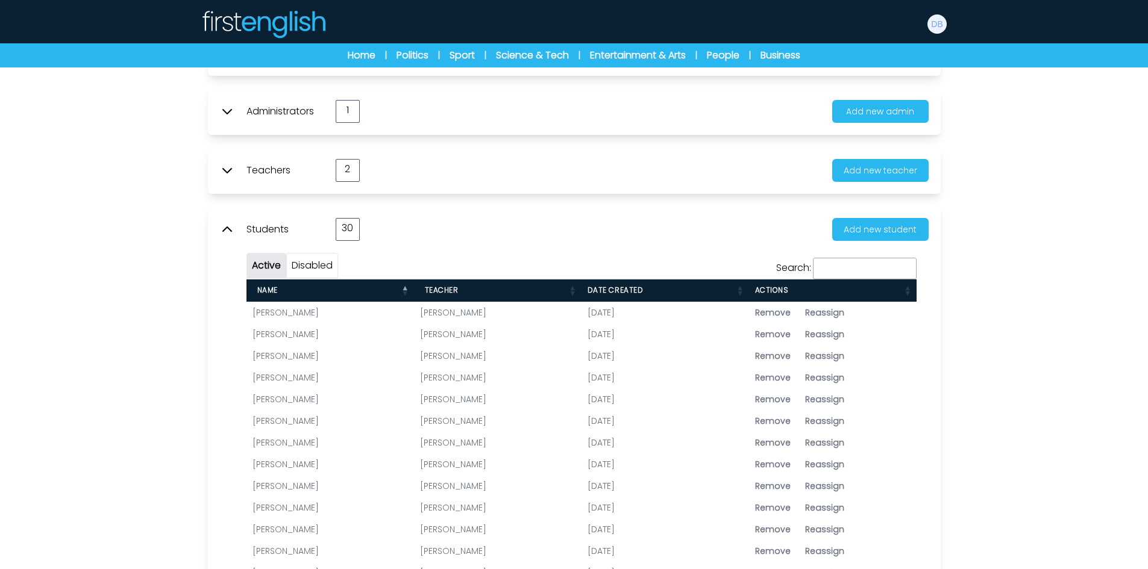
click at [228, 228] on icon at bounding box center [227, 229] width 8 height 4
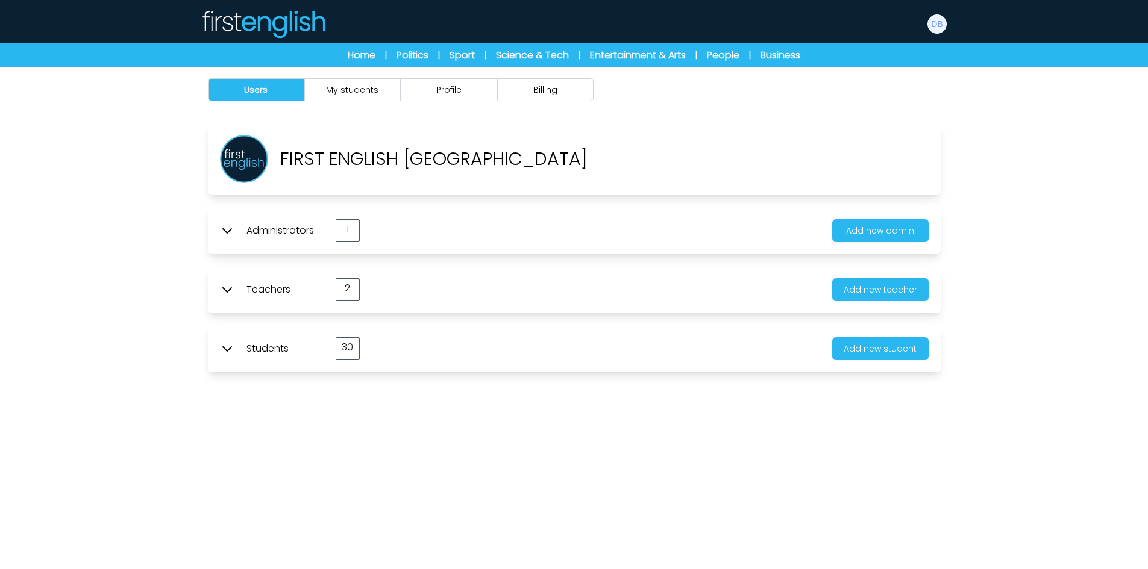
scroll to position [0, 0]
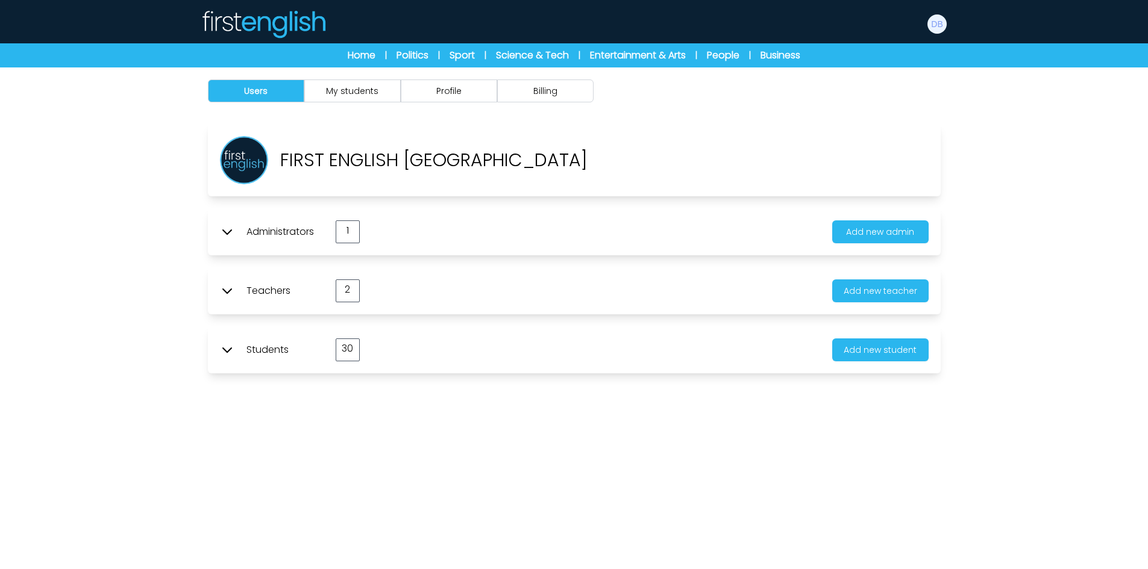
click at [226, 353] on icon at bounding box center [227, 350] width 14 height 14
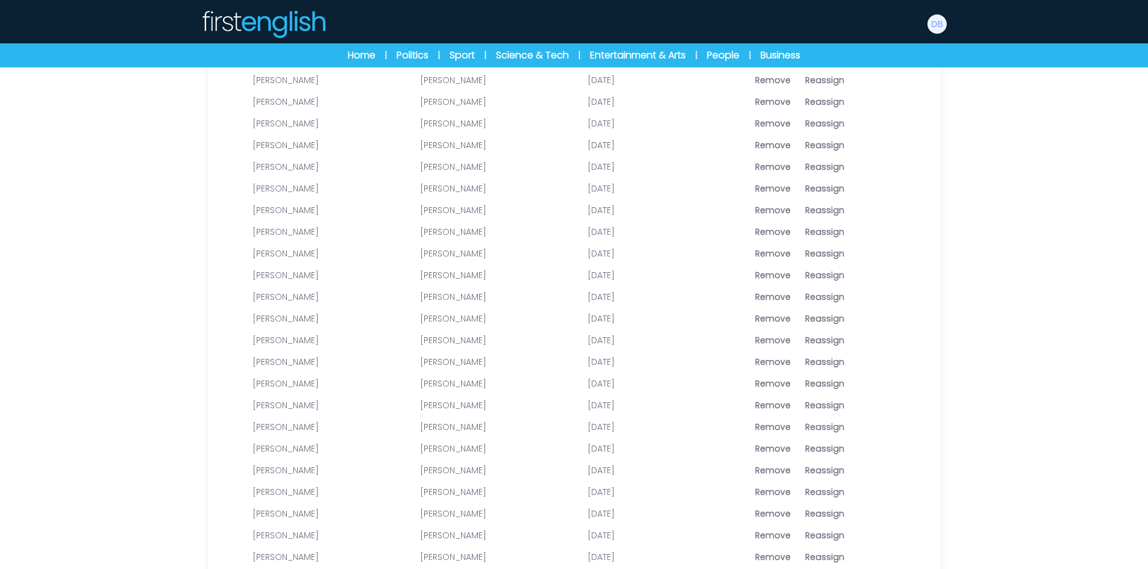
scroll to position [60, 0]
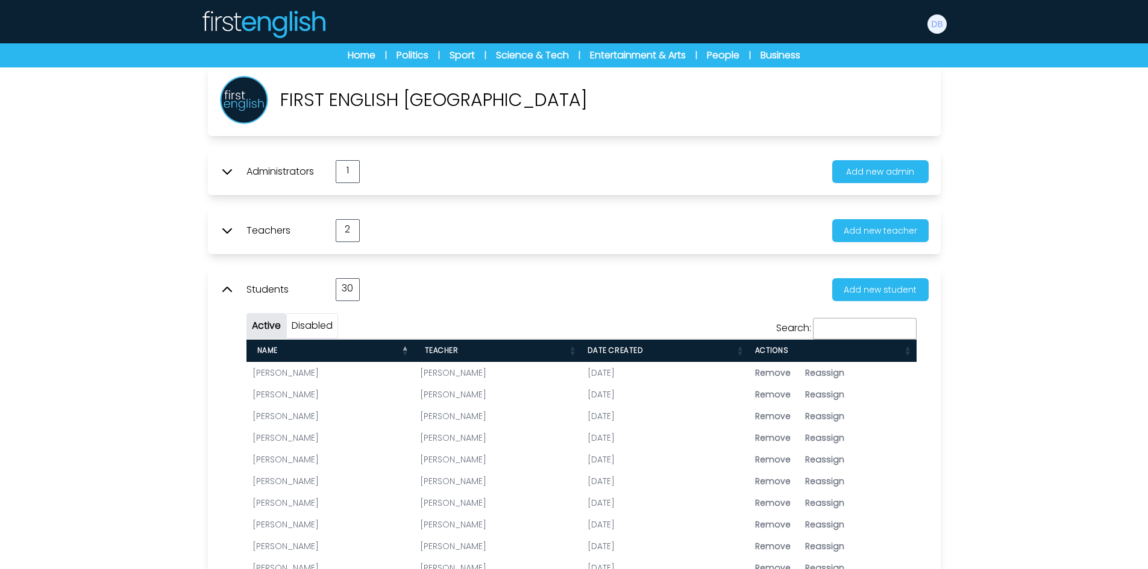
click at [234, 234] on icon at bounding box center [227, 231] width 14 height 14
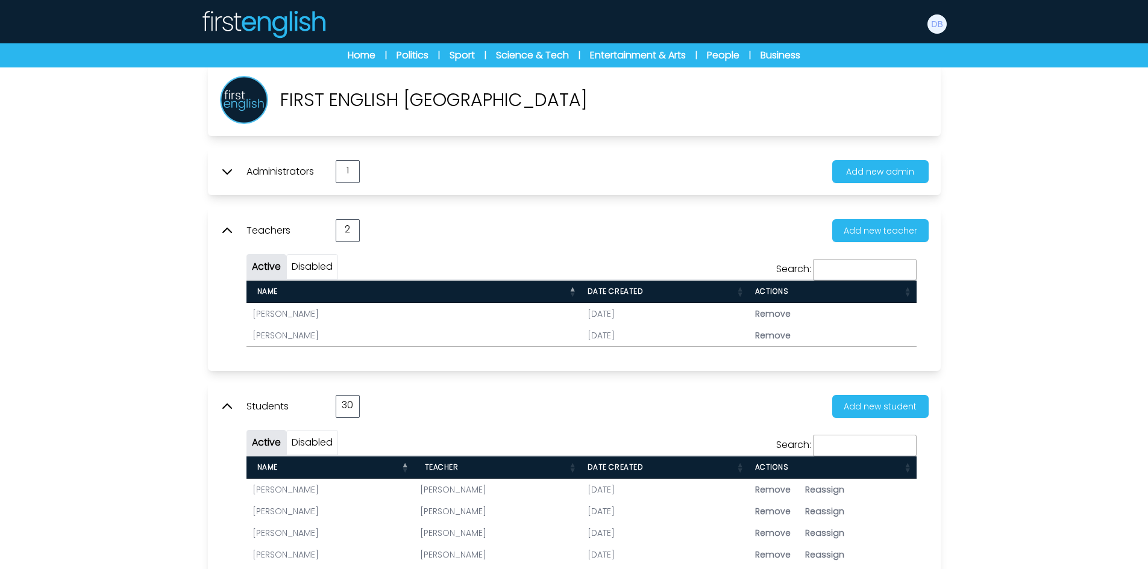
click at [231, 234] on icon at bounding box center [227, 231] width 14 height 14
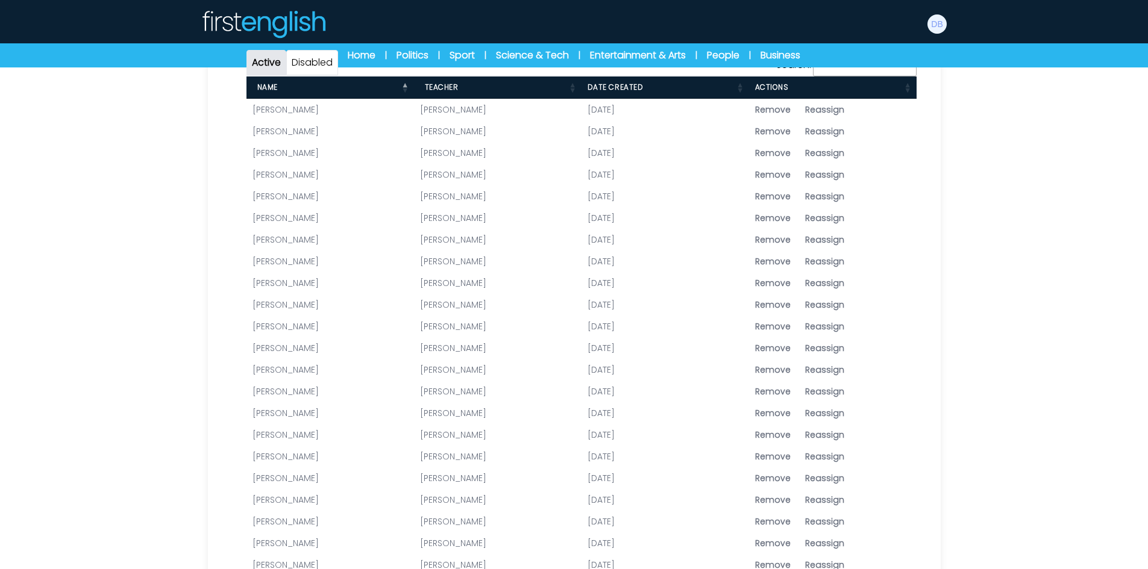
scroll to position [362, 0]
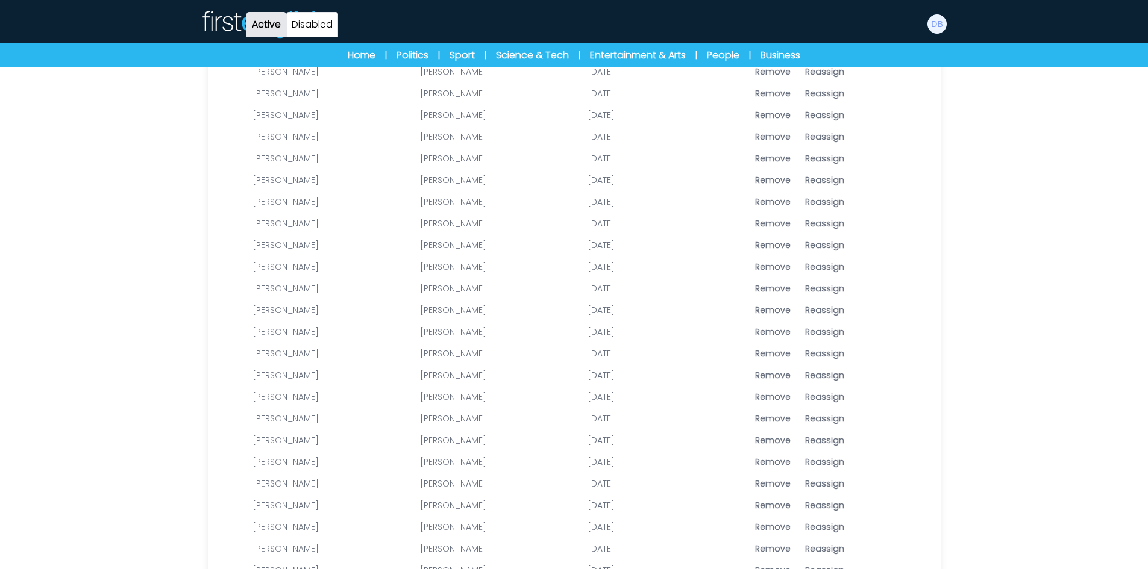
click at [298, 507] on link "[PERSON_NAME]" at bounding box center [286, 506] width 66 height 12
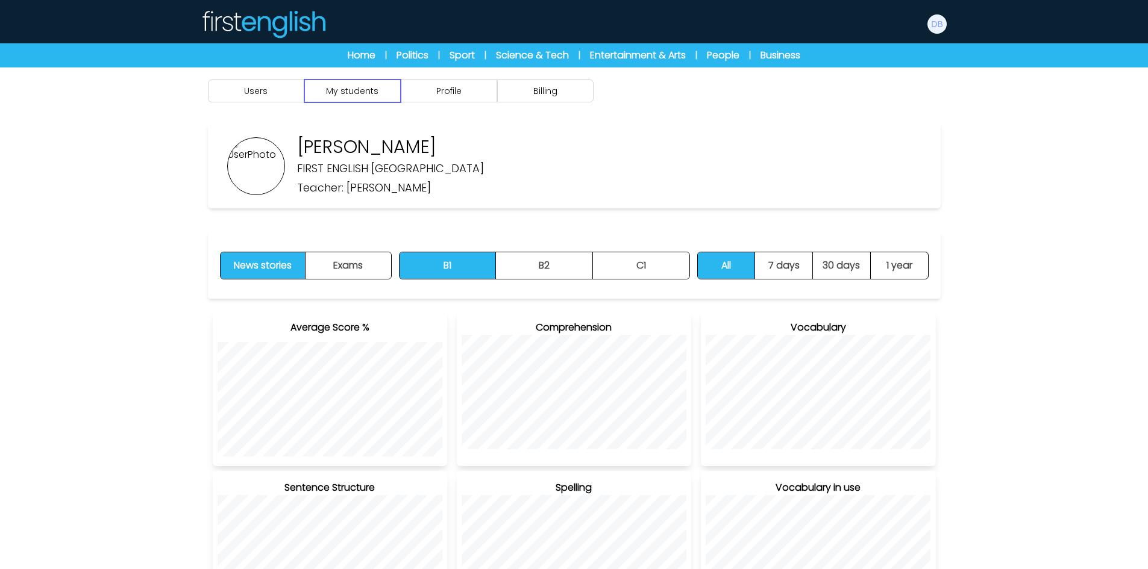
click at [363, 94] on button "My students" at bounding box center [352, 91] width 96 height 23
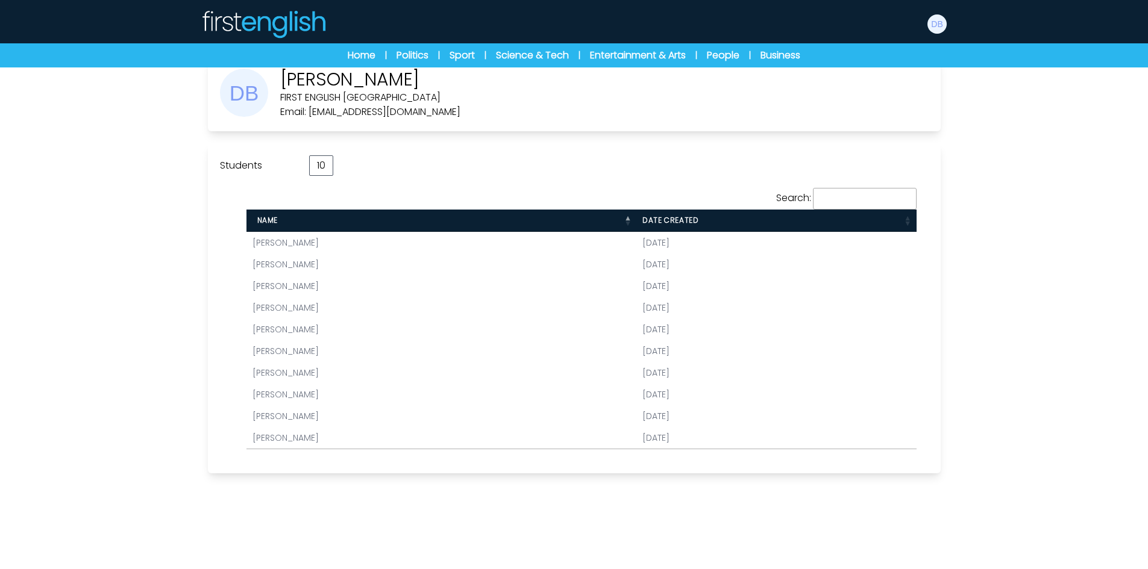
scroll to position [7, 0]
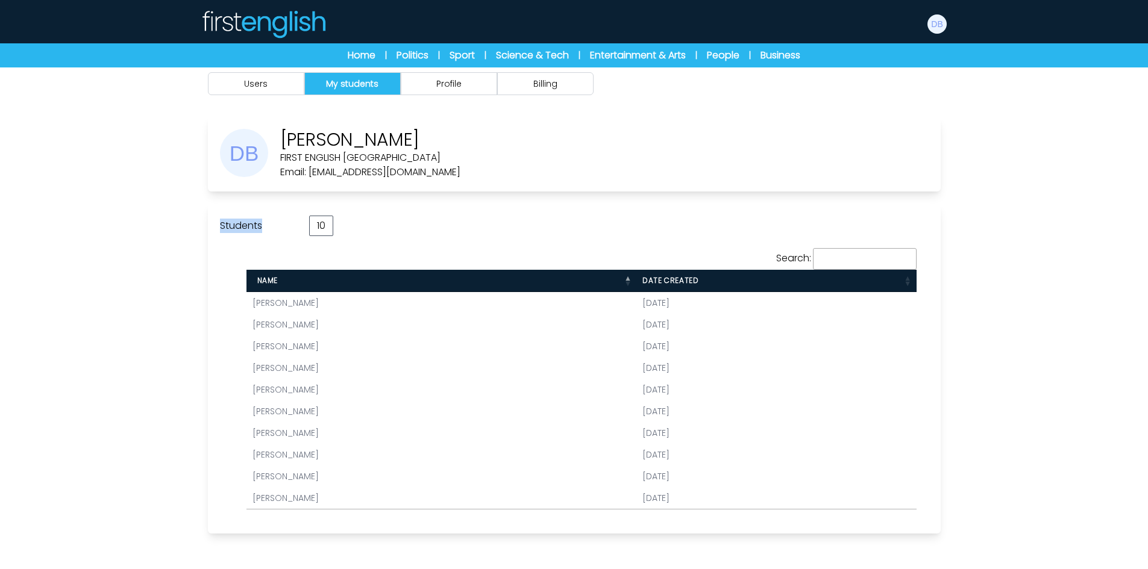
drag, startPoint x: 213, startPoint y: 223, endPoint x: 269, endPoint y: 225, distance: 56.1
click at [269, 225] on div "Students 10 Search: Name Date created Manuel Domínguez Marta Jiménez" at bounding box center [574, 369] width 733 height 330
click at [269, 225] on p "Students" at bounding box center [258, 226] width 77 height 14
click at [250, 225] on p "Students" at bounding box center [258, 226] width 77 height 14
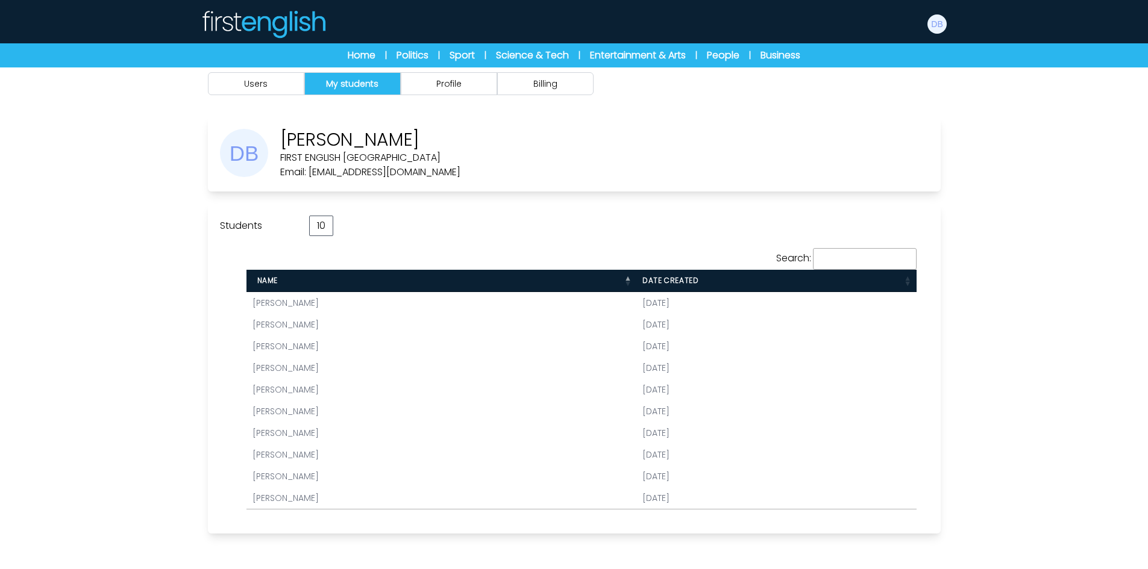
click at [610, 219] on div "Students 10" at bounding box center [574, 226] width 709 height 20
click at [308, 304] on link "Manuel Domínguez" at bounding box center [286, 303] width 66 height 12
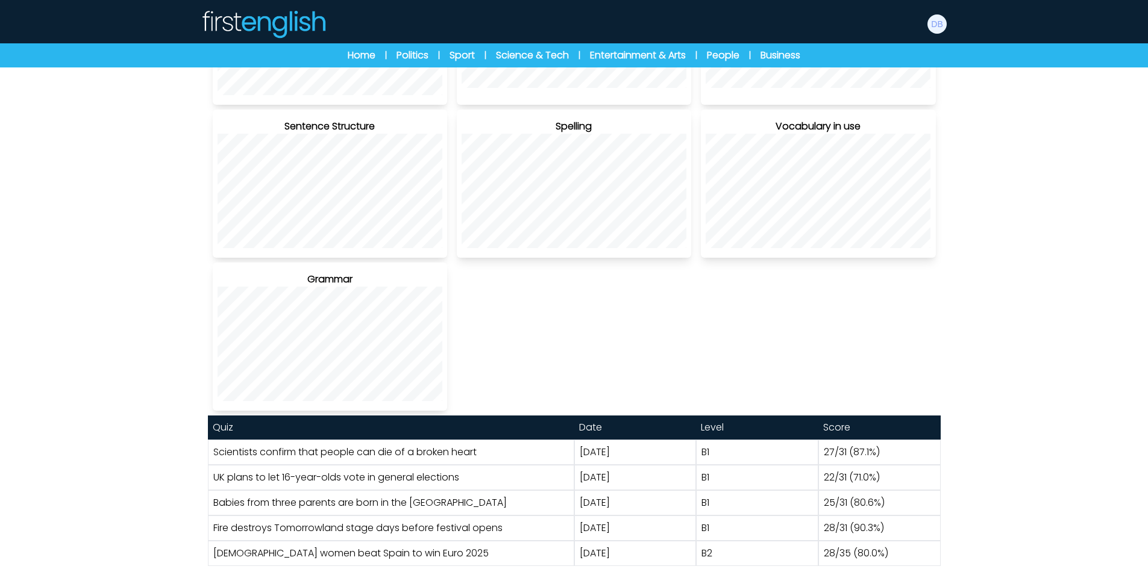
scroll to position [375, 0]
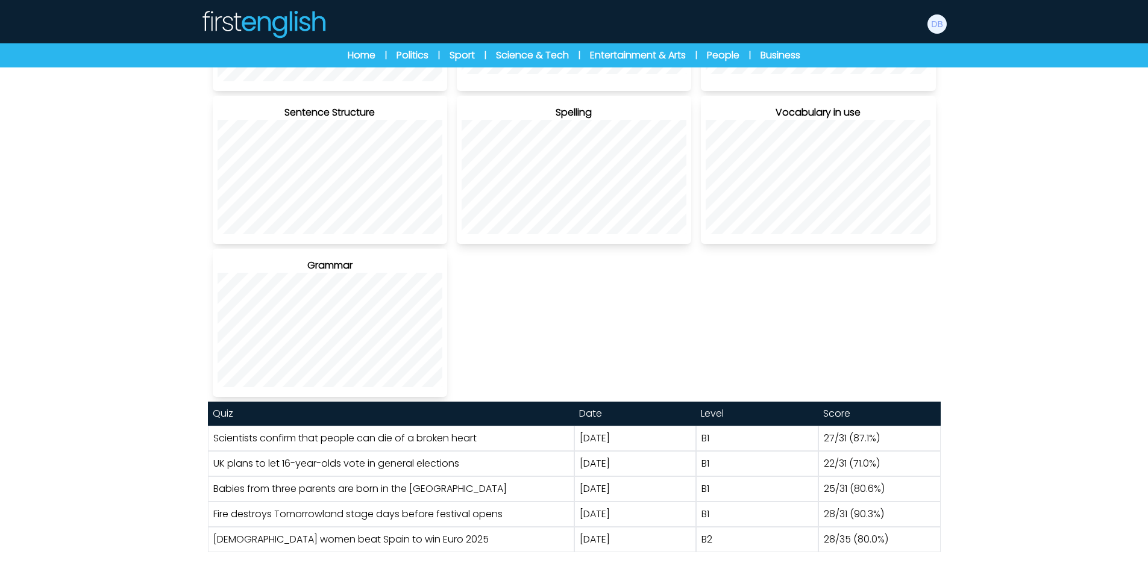
drag, startPoint x: 213, startPoint y: 413, endPoint x: 245, endPoint y: 415, distance: 32.0
click at [245, 415] on div "Quiz" at bounding box center [391, 414] width 366 height 24
drag, startPoint x: 210, startPoint y: 440, endPoint x: 485, endPoint y: 442, distance: 274.2
click at [485, 442] on div "Scientists confirm that people can die of a broken heart" at bounding box center [391, 438] width 366 height 25
click at [537, 435] on div "Scientists confirm that people can die of a broken heart" at bounding box center [391, 438] width 366 height 25
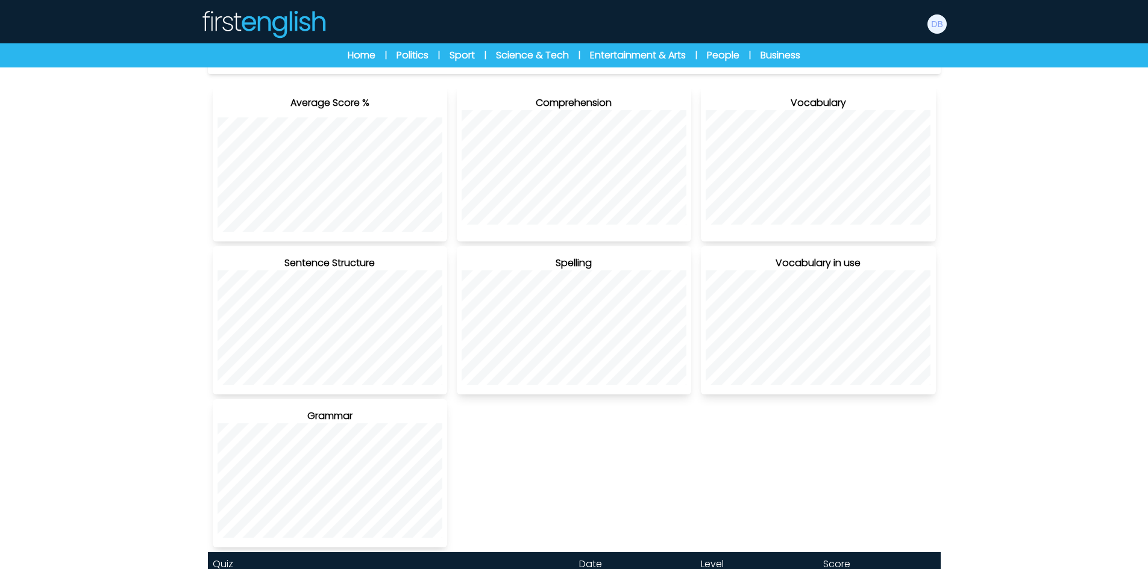
scroll to position [0, 0]
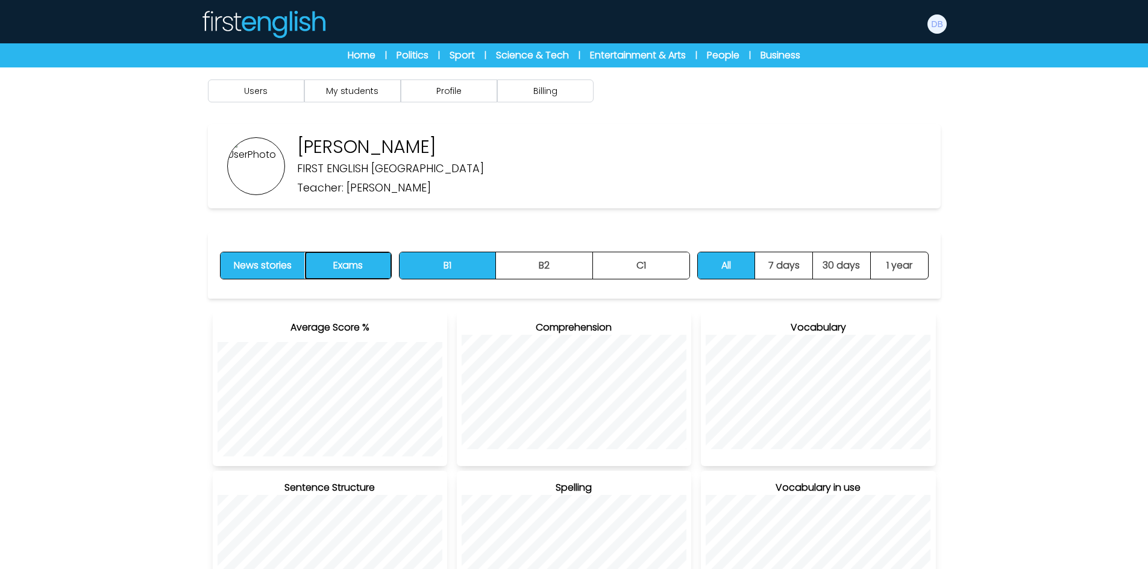
click at [342, 268] on button "Exams" at bounding box center [348, 266] width 85 height 27
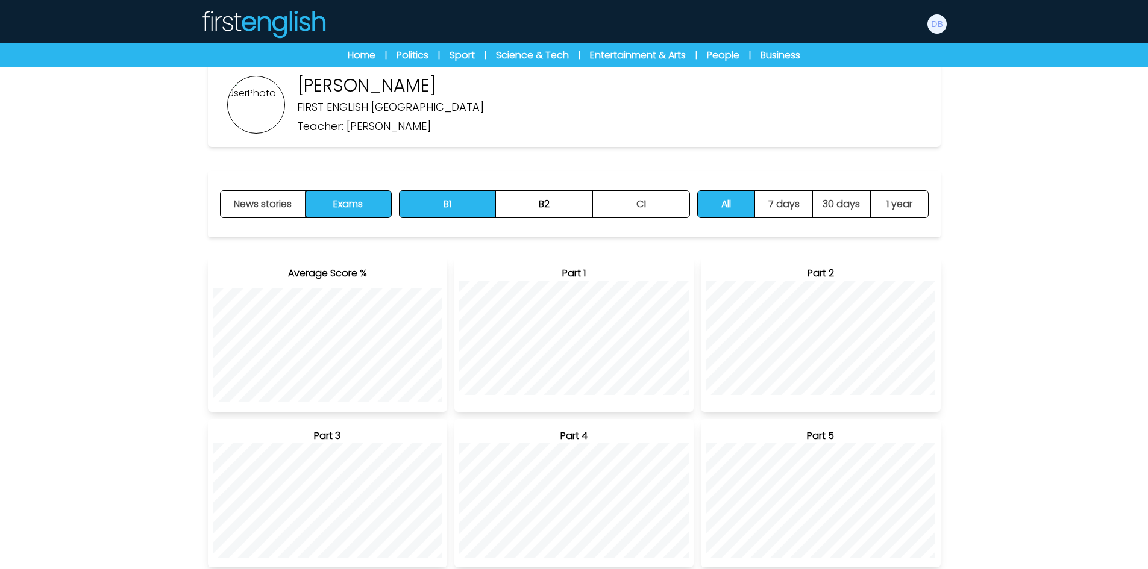
scroll to position [61, 0]
click at [524, 194] on button "B2" at bounding box center [544, 205] width 97 height 27
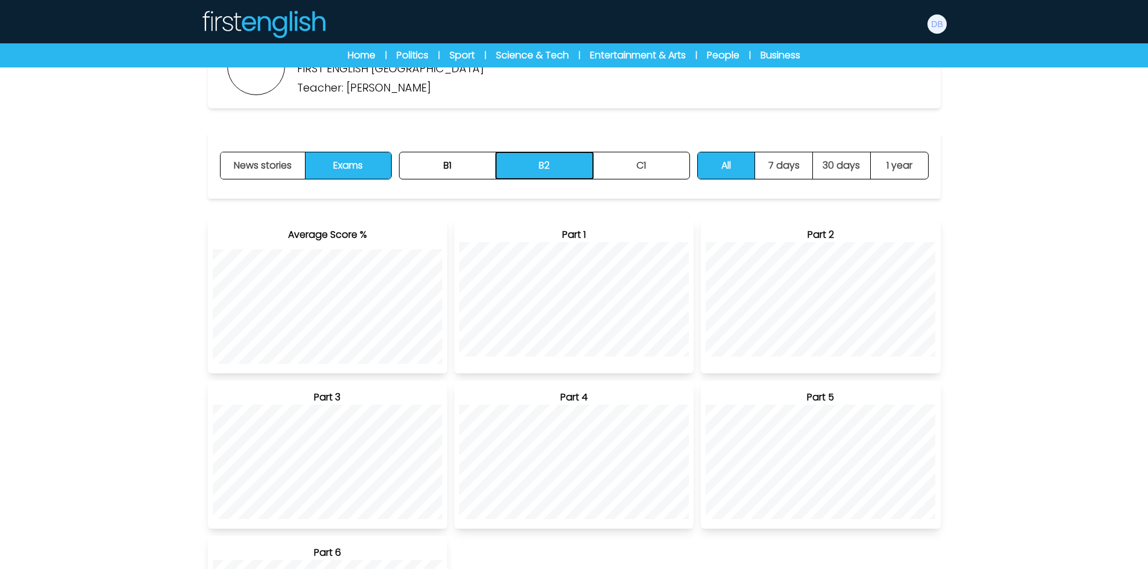
scroll to position [121, 0]
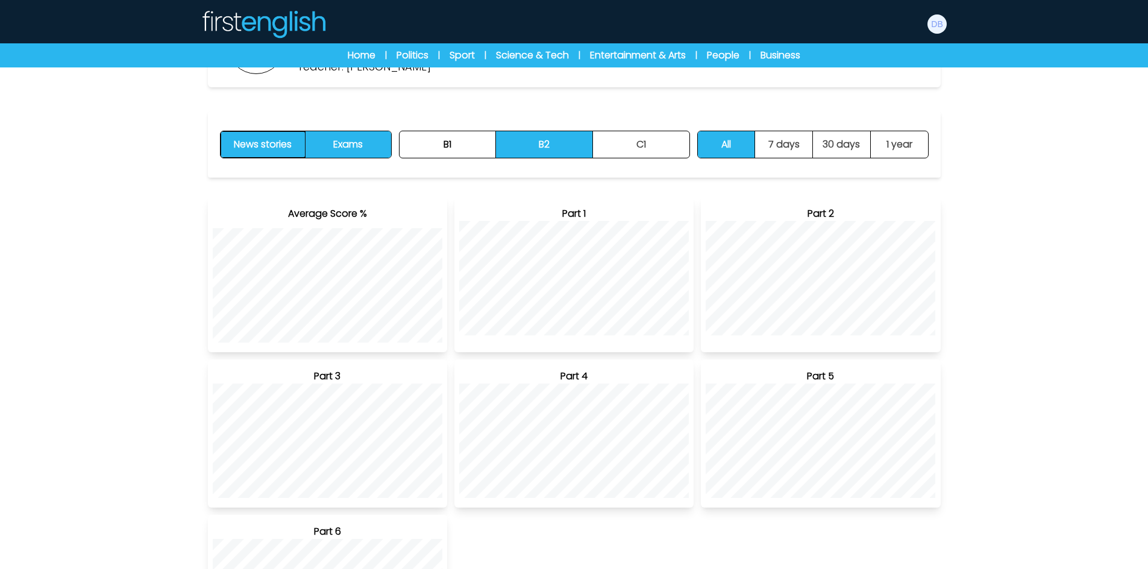
click at [284, 146] on button "News stories" at bounding box center [264, 144] width 86 height 27
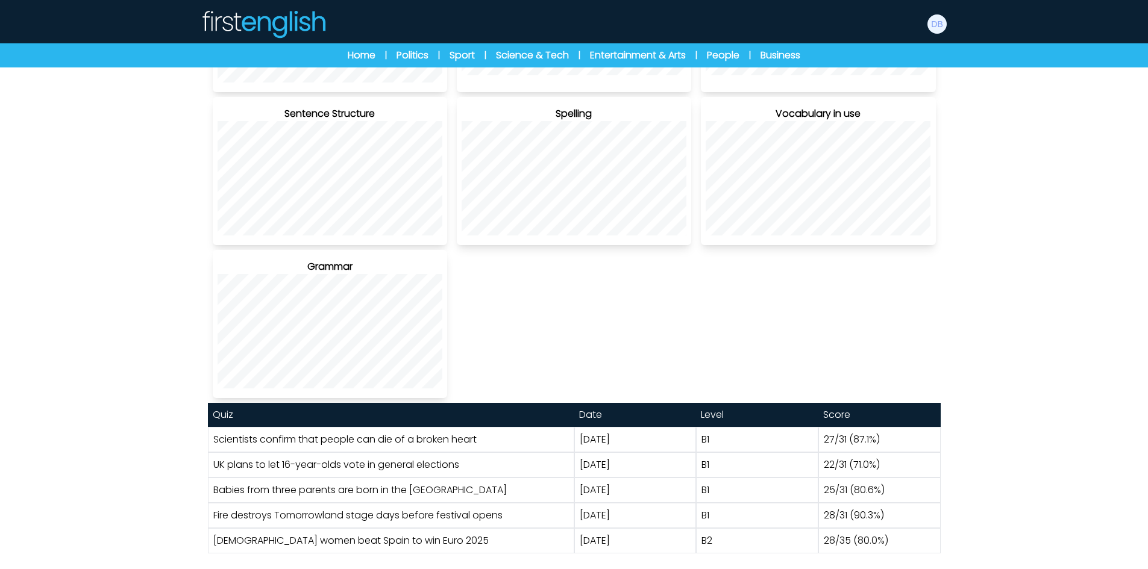
scroll to position [375, 0]
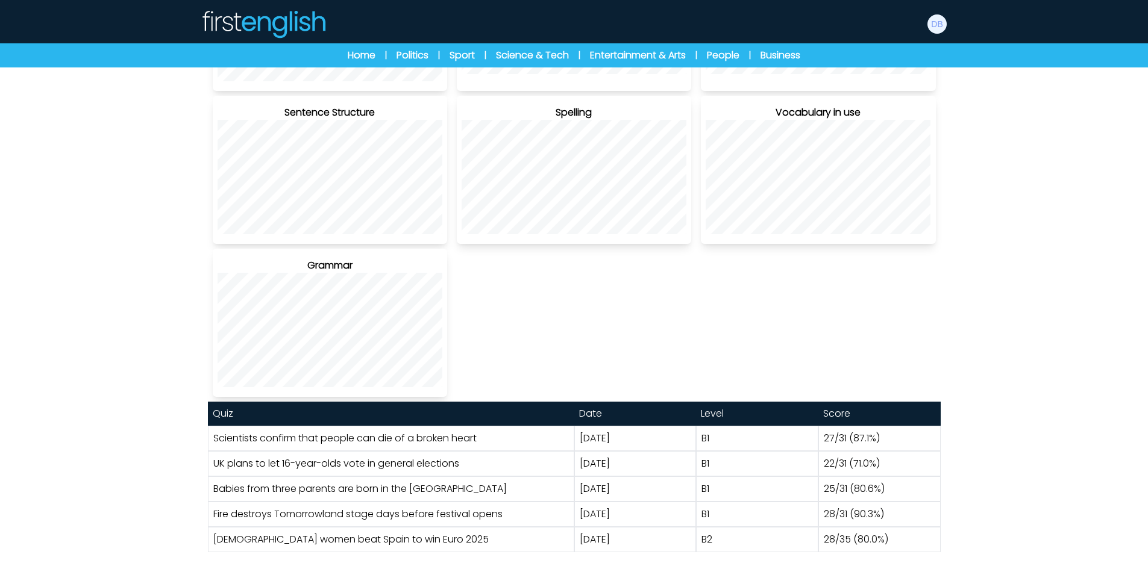
click at [287, 440] on link "Scientists confirm that people can die of a broken heart" at bounding box center [344, 438] width 263 height 14
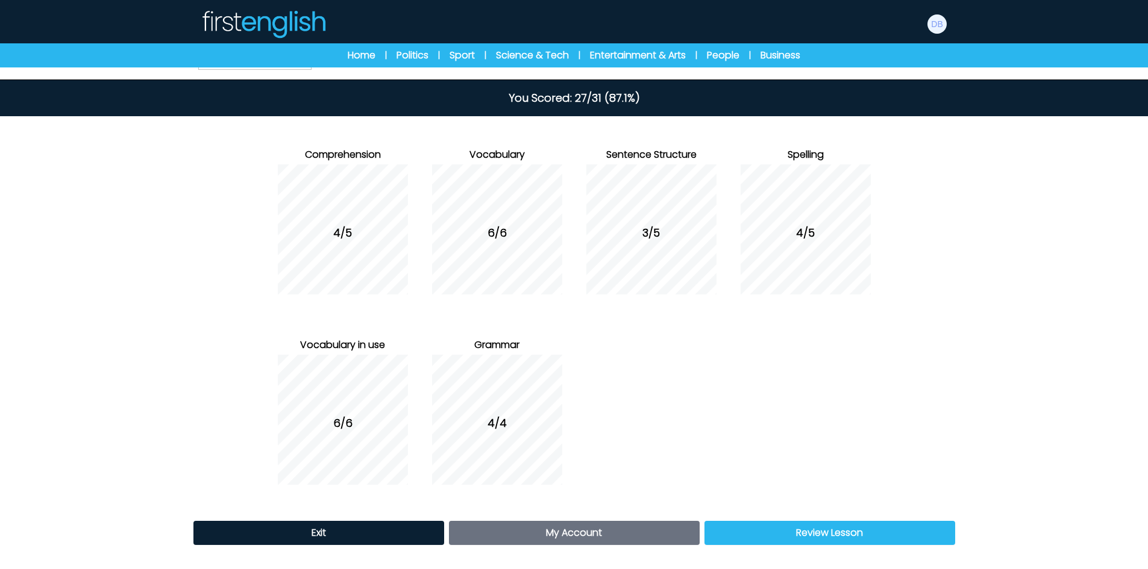
scroll to position [14, 0]
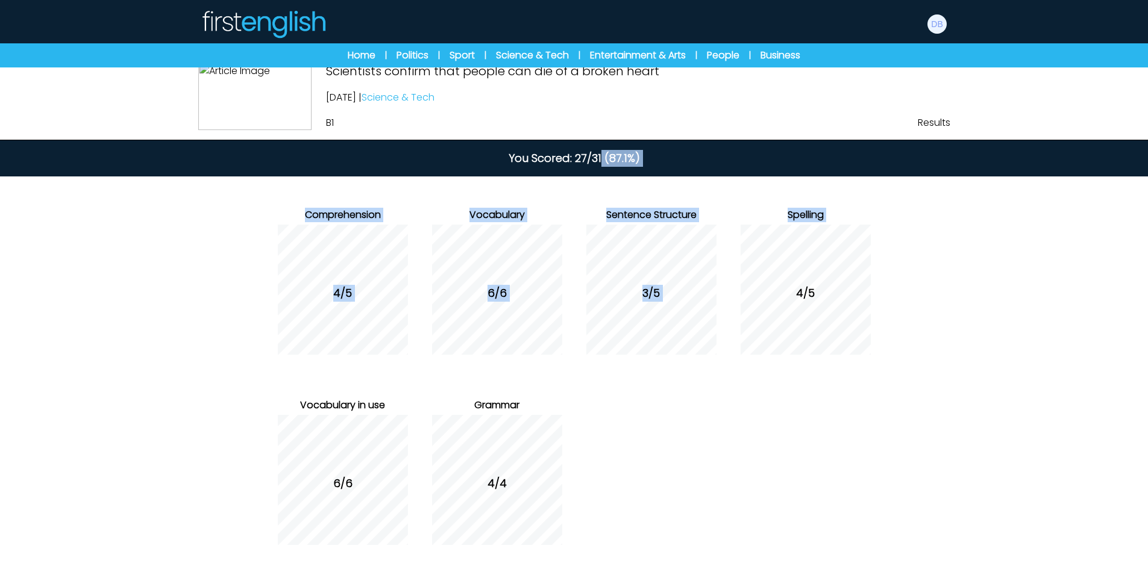
drag, startPoint x: 597, startPoint y: 204, endPoint x: 792, endPoint y: 447, distance: 311.6
click at [792, 447] on div "Scientists confirm that people can die of a broken heart [DATE] | Science & Tec…" at bounding box center [574, 341] width 1148 height 577
click at [707, 416] on div "Comprehension 4/5 Vocabulary 6/6 Sentence Structure 3/5 Spelling Grammar" at bounding box center [574, 377] width 617 height 400
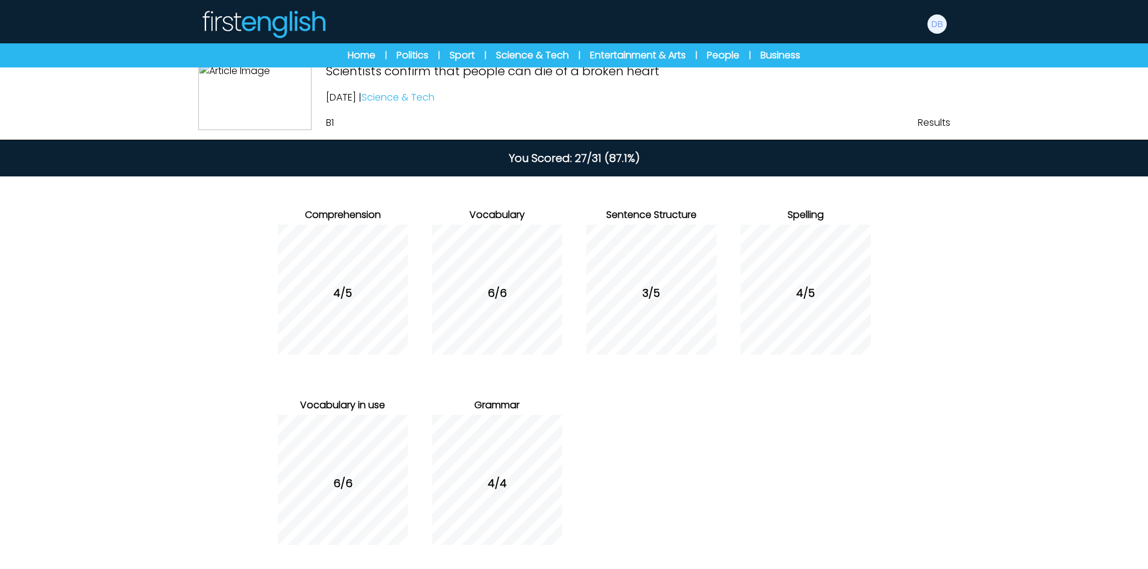
scroll to position [75, 0]
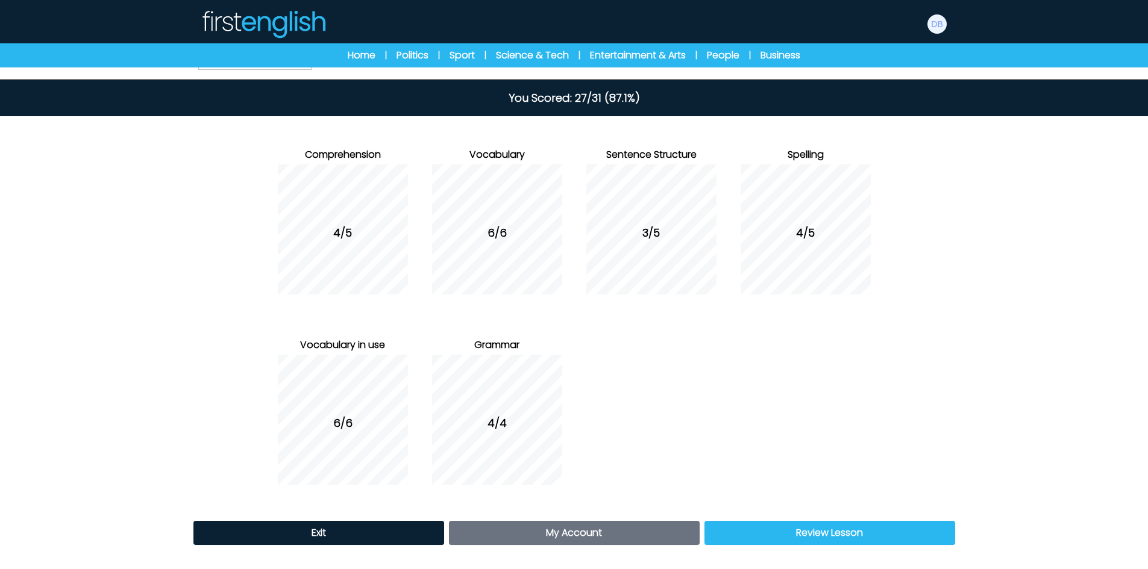
click at [905, 539] on link "Review Lesson Review" at bounding box center [829, 533] width 251 height 24
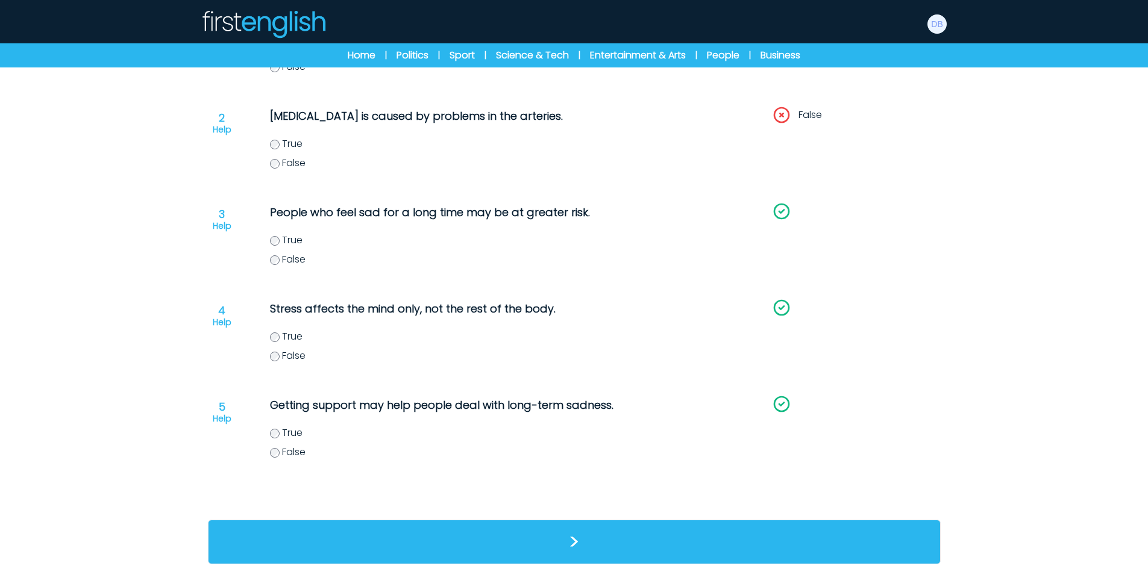
scroll to position [248, 0]
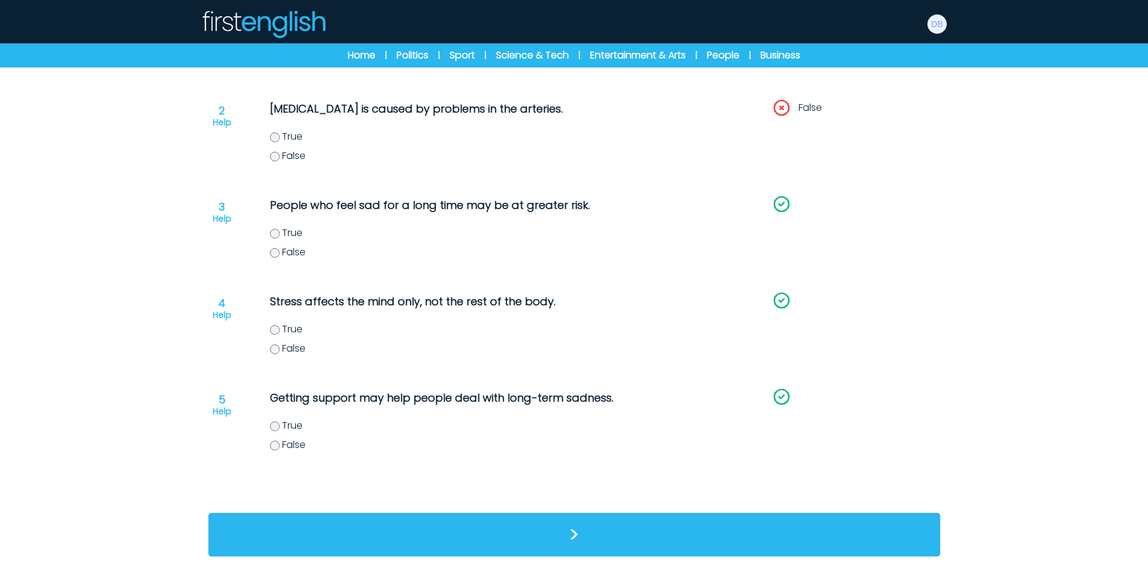
click at [789, 531] on div ">" at bounding box center [574, 535] width 733 height 45
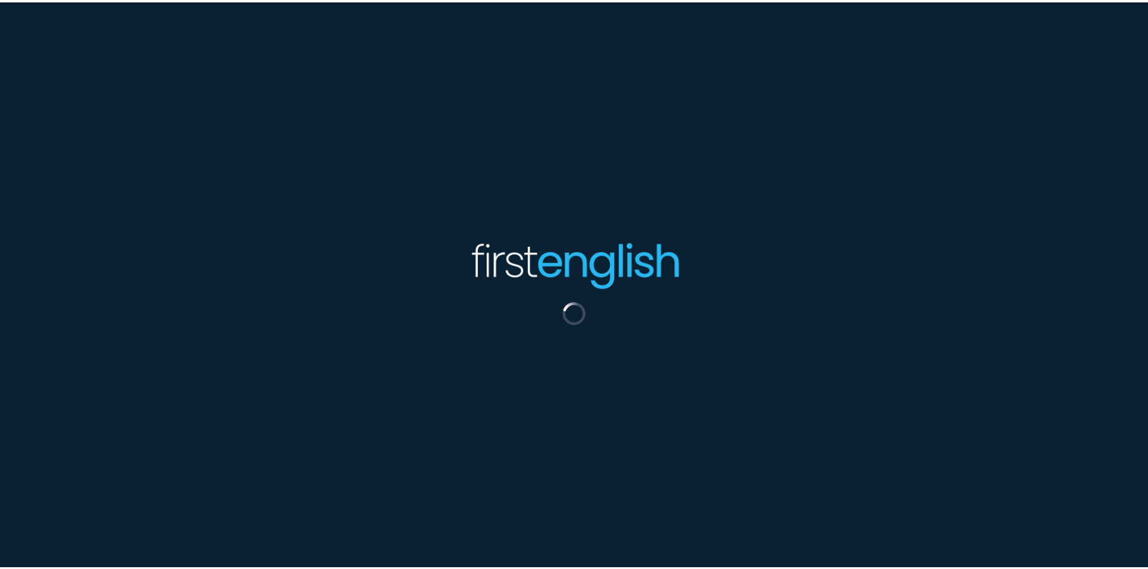
scroll to position [248, 0]
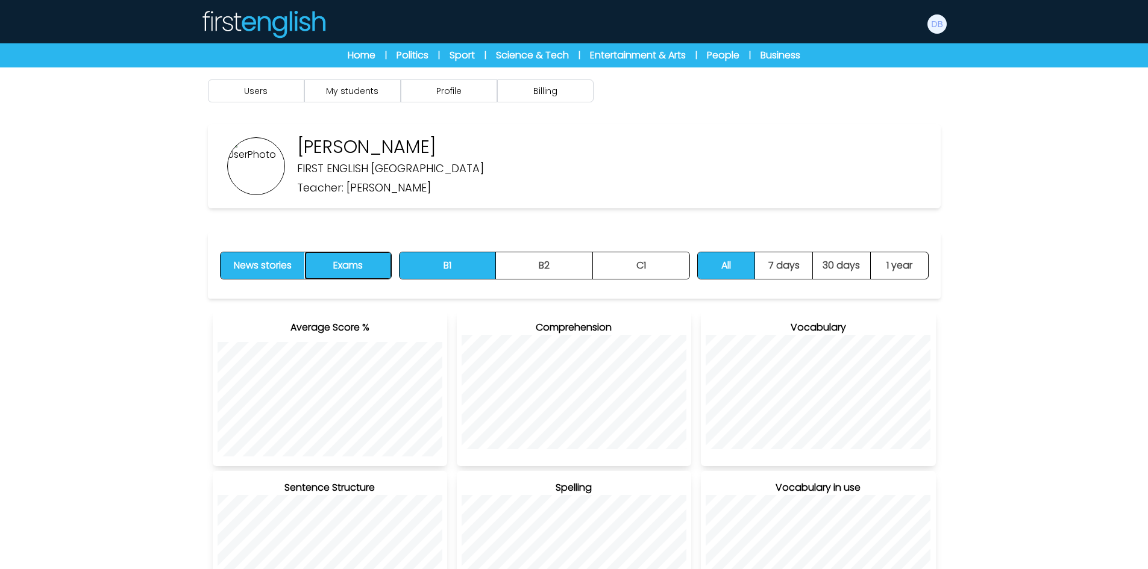
click at [361, 263] on button "Exams" at bounding box center [348, 266] width 85 height 27
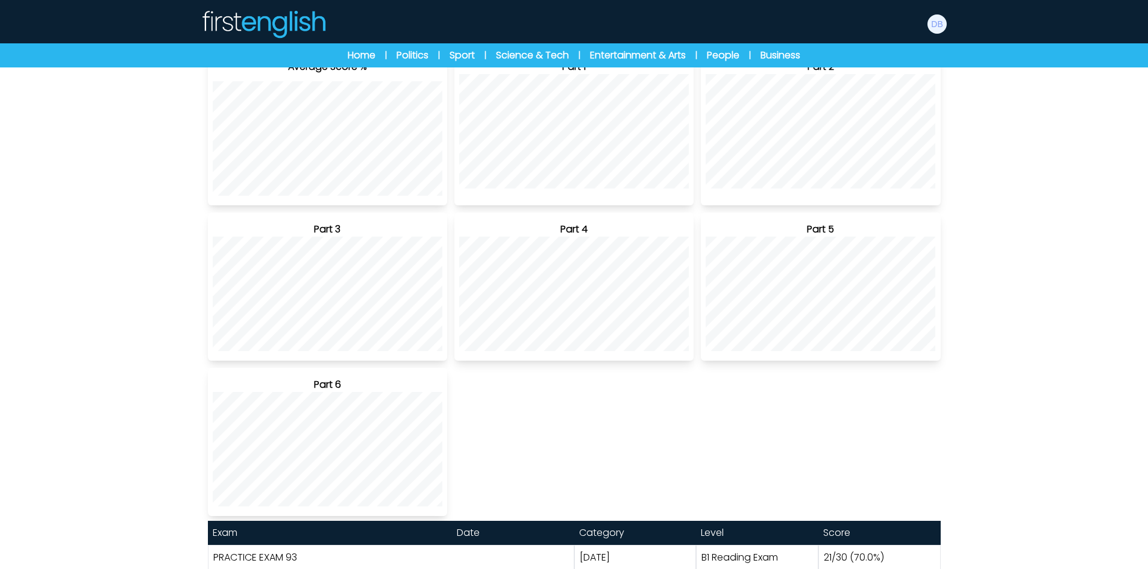
scroll to position [362, 0]
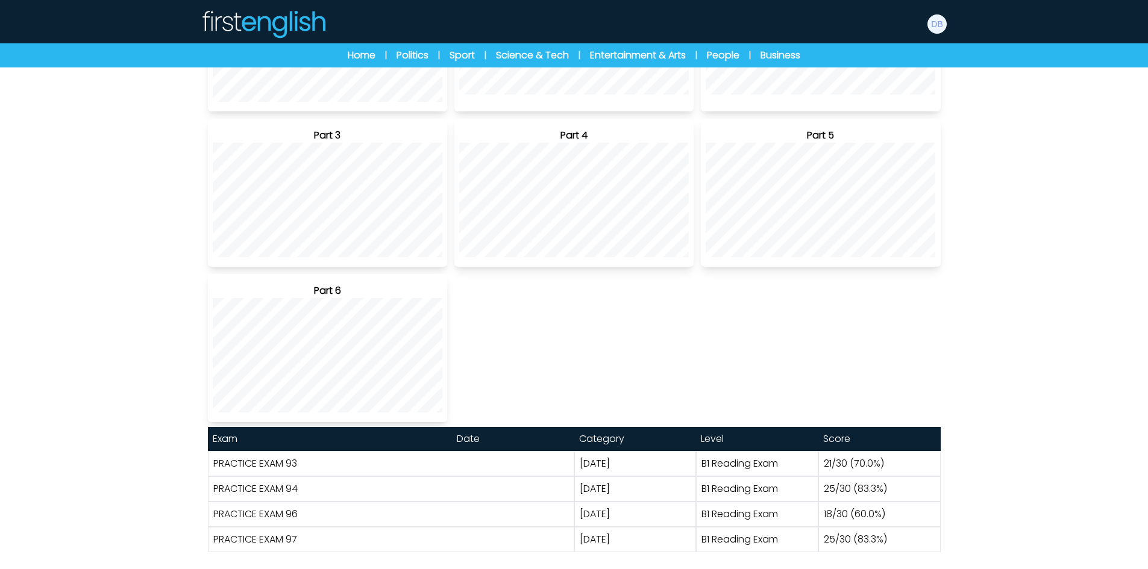
click at [283, 466] on link "PRACTICE EXAM 93" at bounding box center [255, 464] width 84 height 14
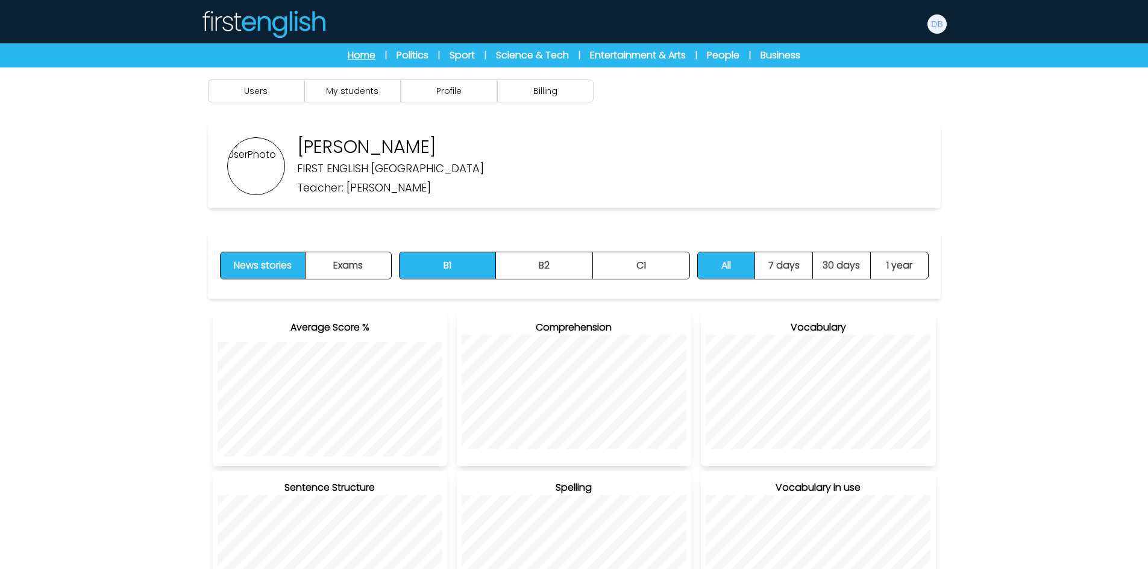
click at [362, 58] on link "Home" at bounding box center [362, 55] width 28 height 14
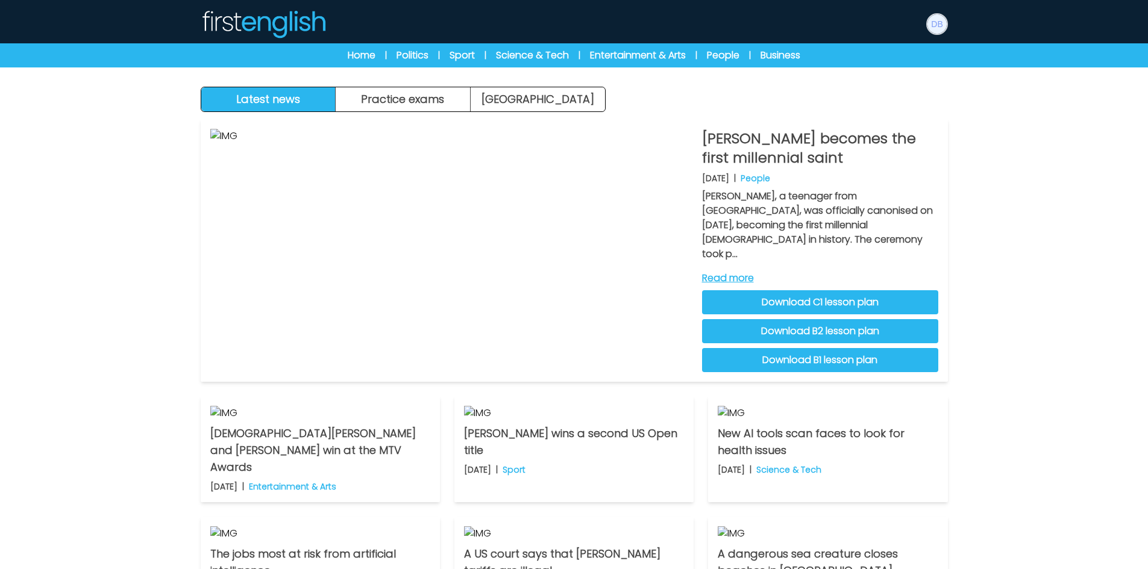
click at [937, 30] on img at bounding box center [936, 23] width 19 height 19
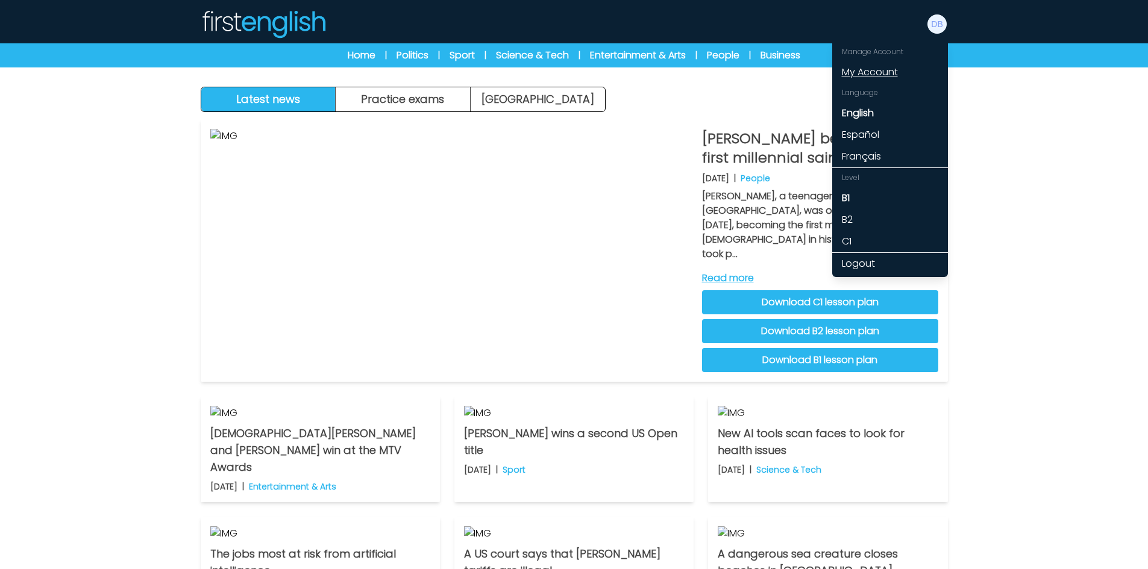
click at [883, 75] on link "My Account" at bounding box center [890, 72] width 116 height 22
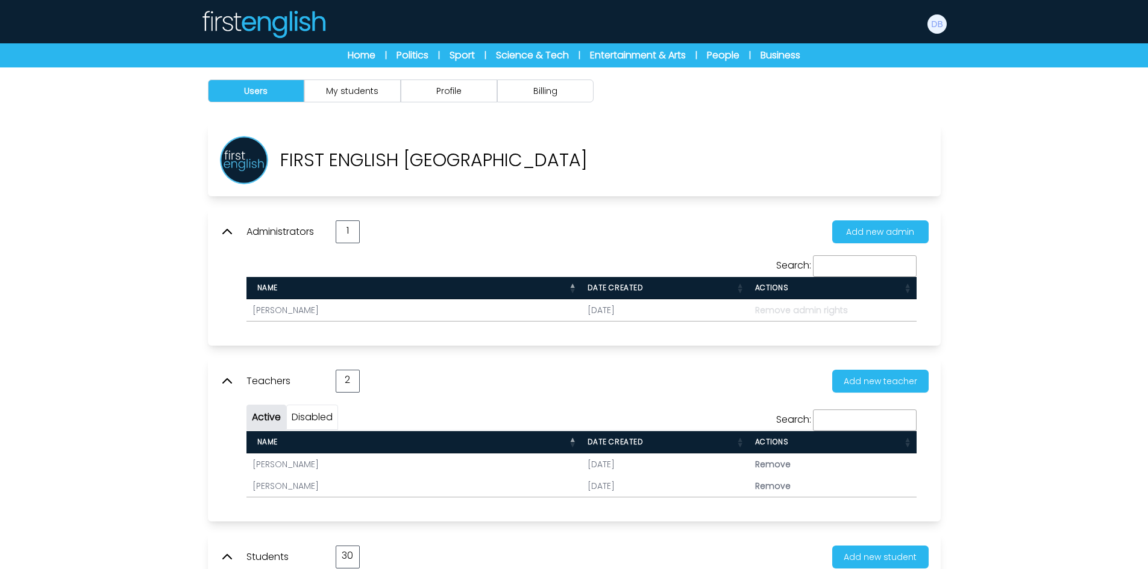
click at [379, 55] on div "Home | Politics | Sport | Science & Tech | Entertainment & Arts | People | Busi…" at bounding box center [574, 55] width 540 height 14
click at [371, 58] on link "Home" at bounding box center [362, 55] width 28 height 14
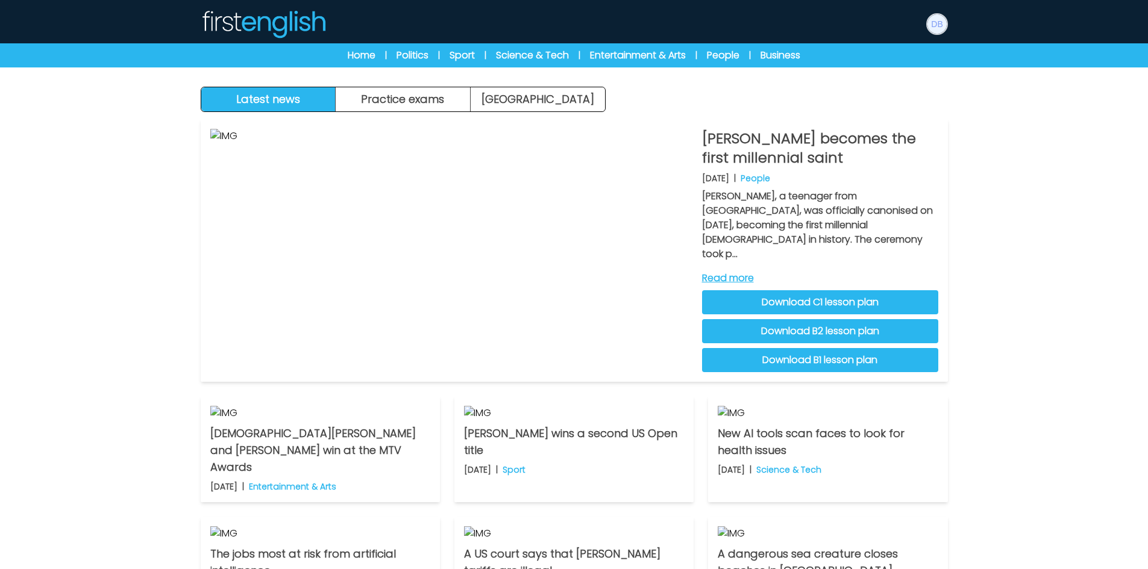
click at [943, 28] on img at bounding box center [936, 23] width 19 height 19
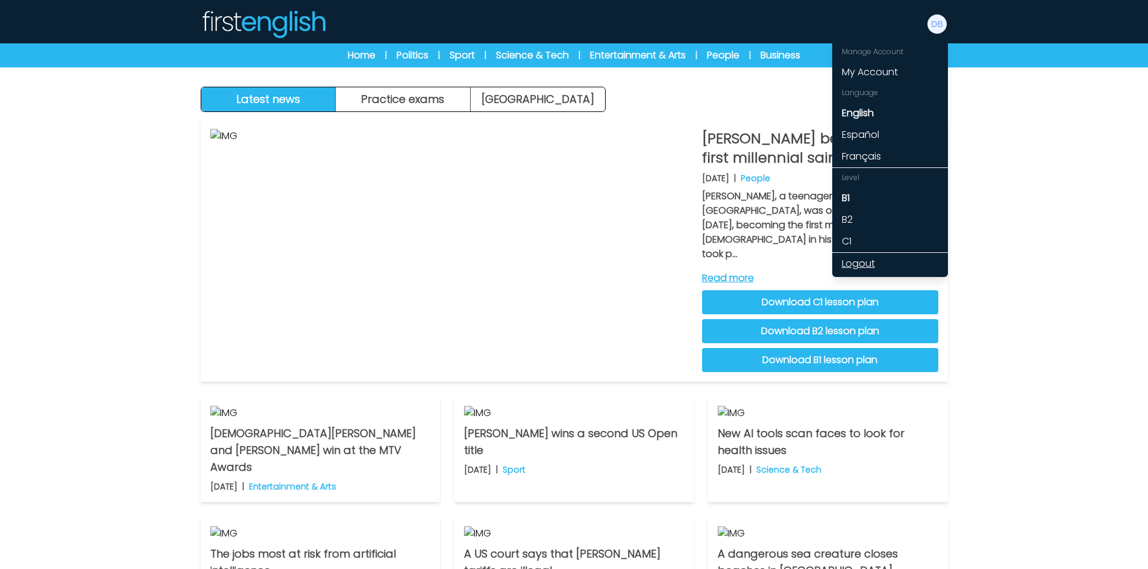
click at [865, 260] on link "Logout" at bounding box center [890, 264] width 116 height 22
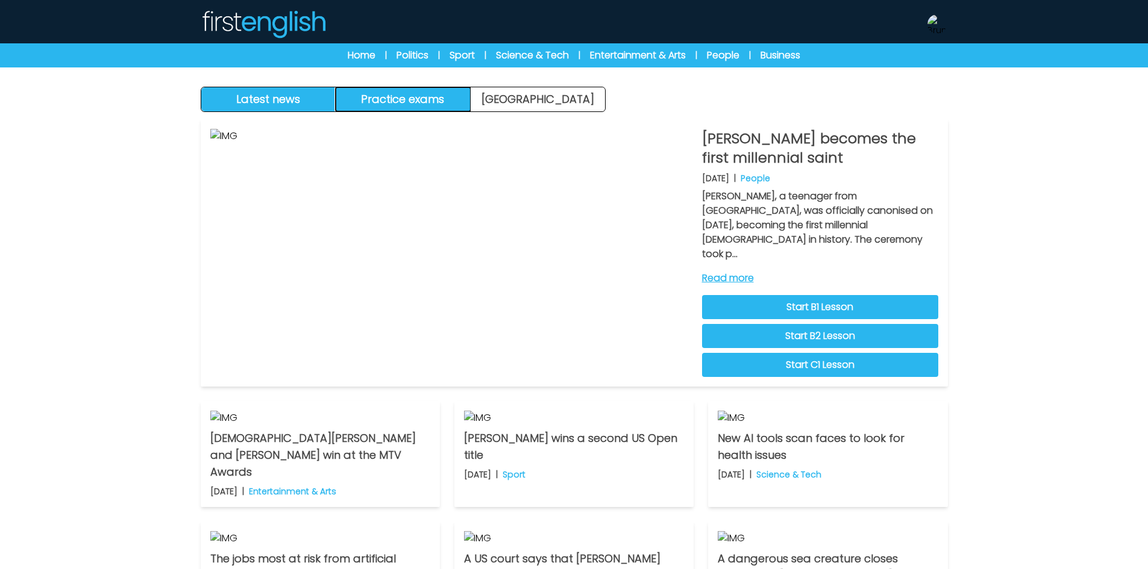
click at [424, 94] on button "Practice exams" at bounding box center [403, 99] width 135 height 24
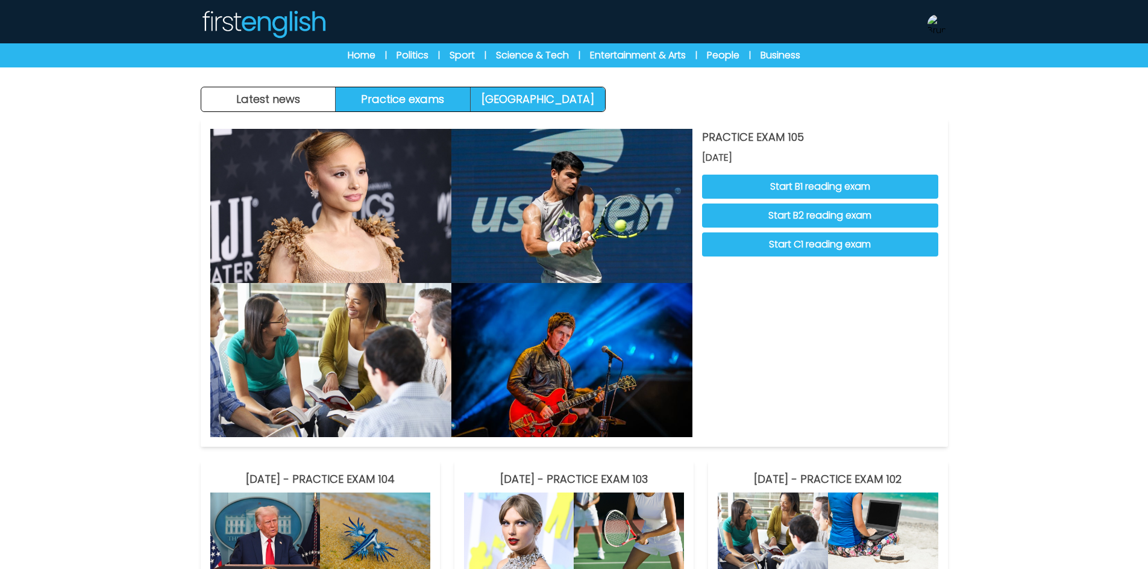
click at [550, 101] on link "[GEOGRAPHIC_DATA]" at bounding box center [538, 99] width 134 height 24
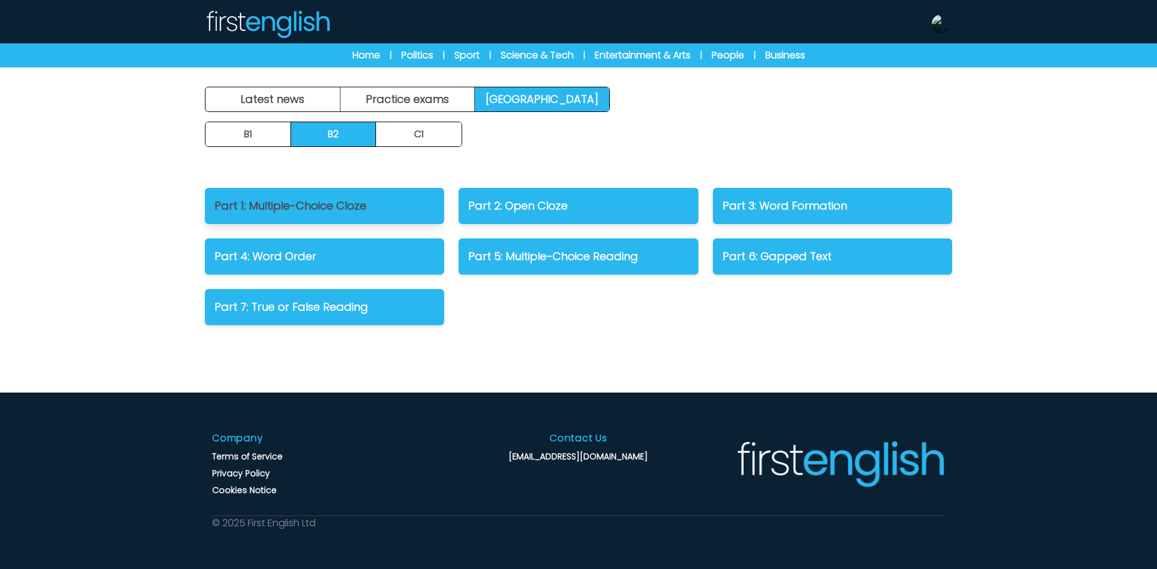
click at [315, 207] on p "Part 1: Multiple-Choice Cloze" at bounding box center [325, 206] width 220 height 17
